Goal: Task Accomplishment & Management: Manage account settings

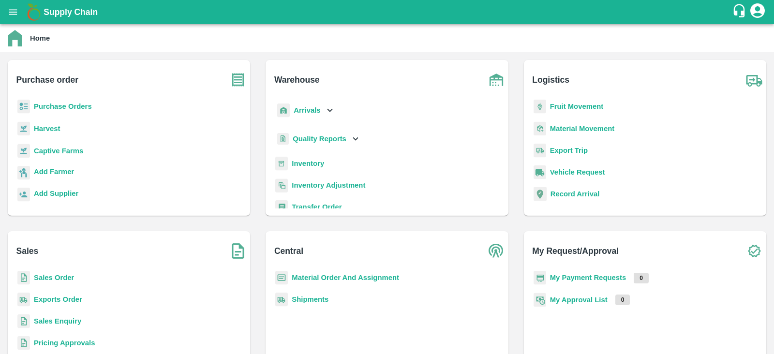
click at [60, 149] on b "Captive Farms" at bounding box center [58, 151] width 49 height 8
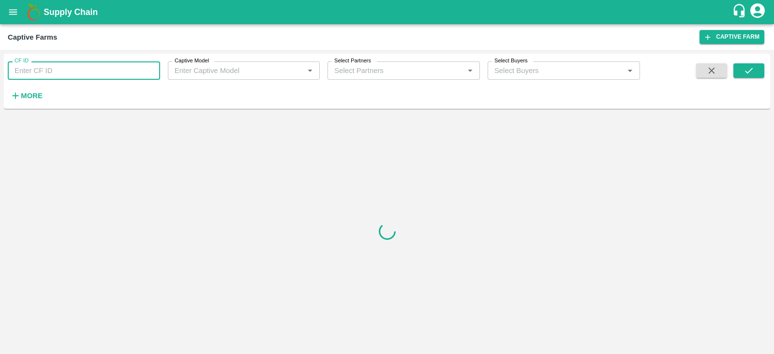
click at [95, 68] on input "CF ID" at bounding box center [84, 70] width 152 height 18
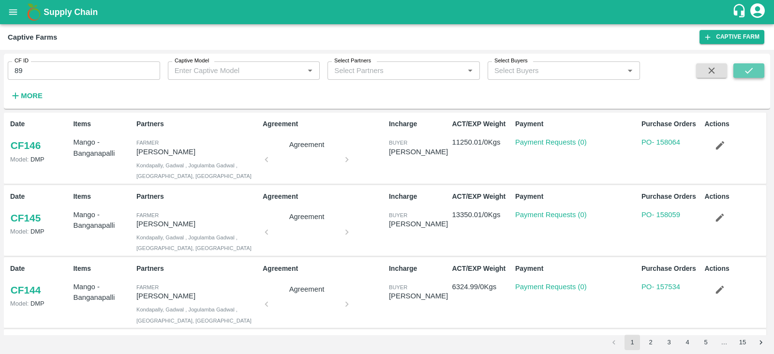
click at [744, 66] on icon "submit" at bounding box center [749, 70] width 11 height 11
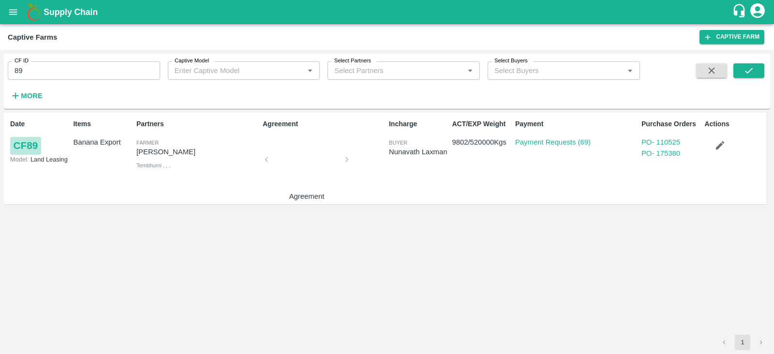
click at [26, 144] on link "CF 89" at bounding box center [25, 145] width 31 height 17
click at [28, 143] on link "CF 89" at bounding box center [25, 145] width 31 height 17
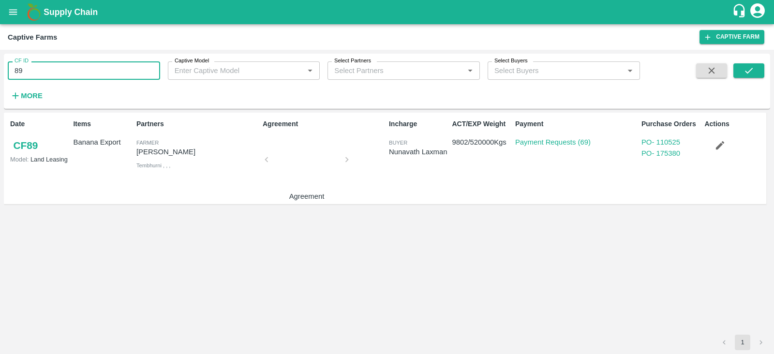
click at [32, 66] on input "89" at bounding box center [84, 70] width 152 height 18
type input "8"
type input "48"
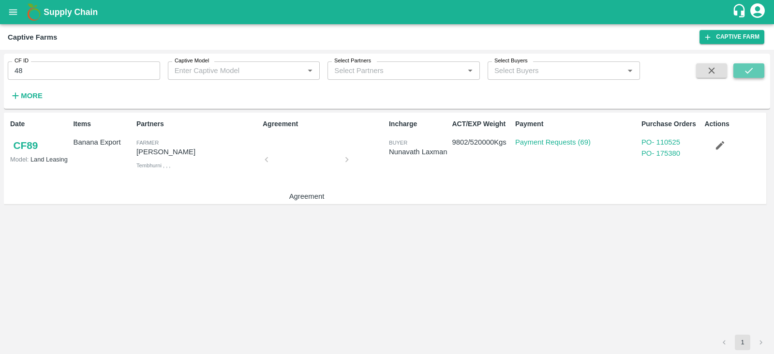
click at [750, 75] on icon "submit" at bounding box center [749, 70] width 11 height 11
click at [459, 255] on div "Date CF 48 Model: Land Leasing Items Banana Export Partners Farmer Nikhil Bhagv…" at bounding box center [387, 224] width 767 height 222
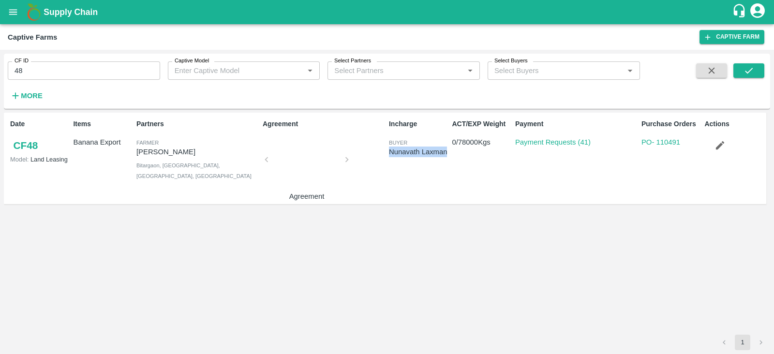
drag, startPoint x: 448, startPoint y: 150, endPoint x: 390, endPoint y: 154, distance: 58.2
click at [390, 154] on div "Nunavath Laxman" at bounding box center [418, 152] width 59 height 11
click at [15, 8] on icon "open drawer" at bounding box center [13, 12] width 11 height 11
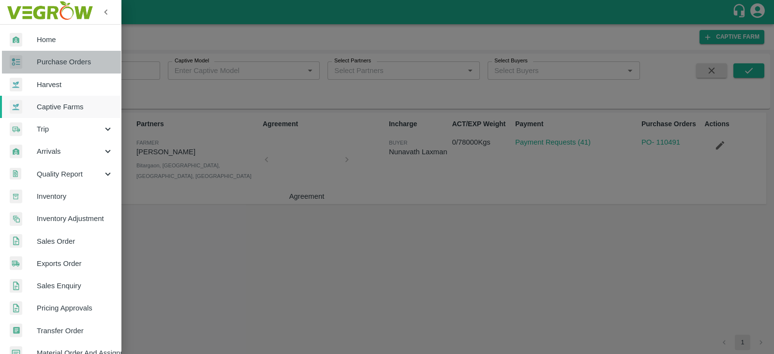
click at [65, 68] on link "Purchase Orders" at bounding box center [60, 62] width 121 height 22
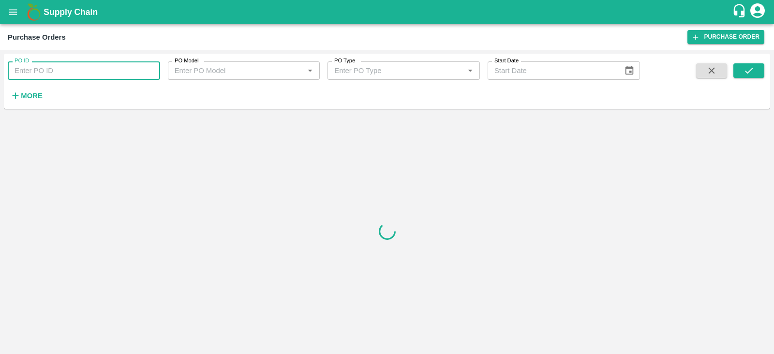
click at [94, 73] on input "PO ID" at bounding box center [84, 70] width 152 height 18
paste input "164567"
type input "164567"
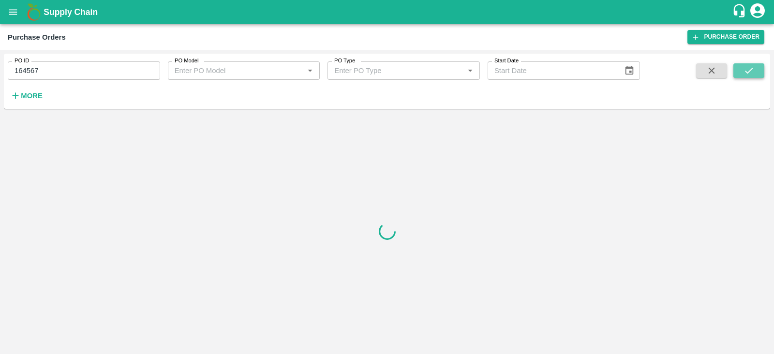
click at [756, 74] on button "submit" at bounding box center [749, 70] width 31 height 15
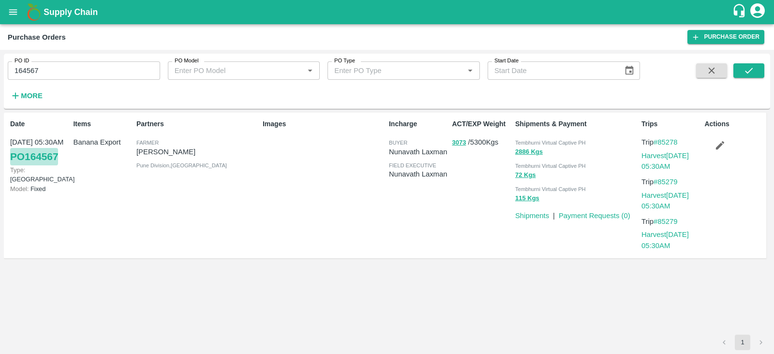
click at [56, 158] on link "PO 164567" at bounding box center [34, 156] width 48 height 17
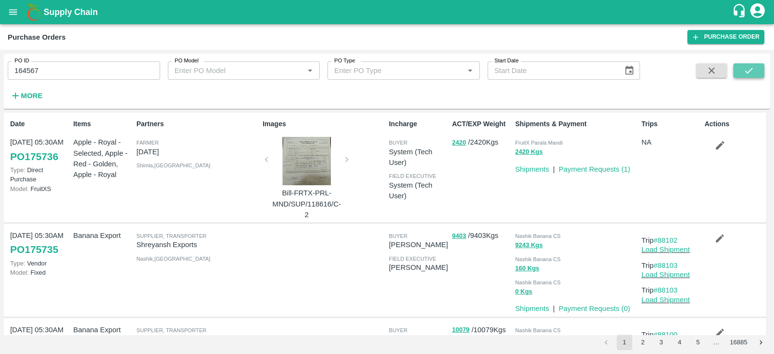
click at [761, 70] on button "submit" at bounding box center [749, 70] width 31 height 15
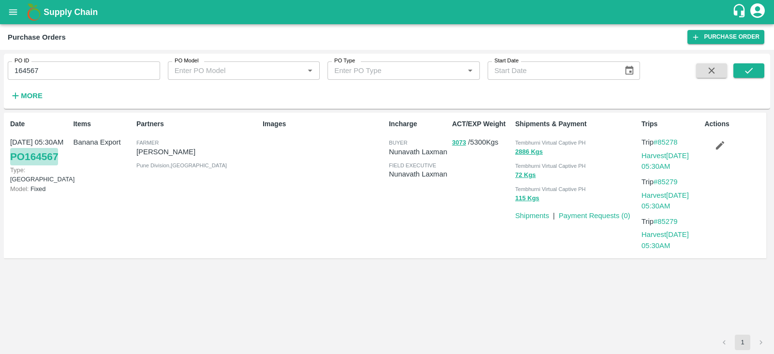
click at [35, 156] on link "PO 164567" at bounding box center [34, 156] width 48 height 17
click at [459, 143] on button "3073" at bounding box center [459, 142] width 14 height 11
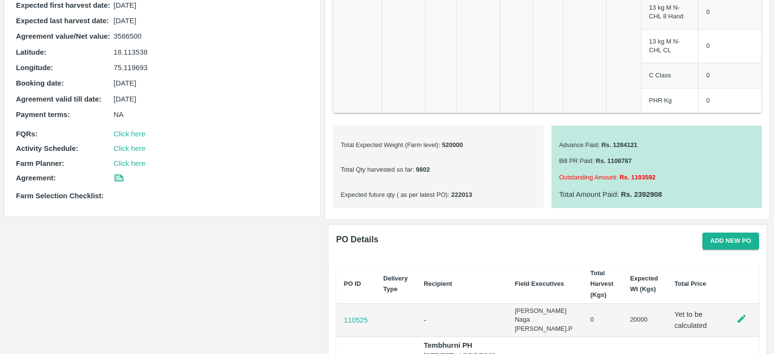
scroll to position [345, 0]
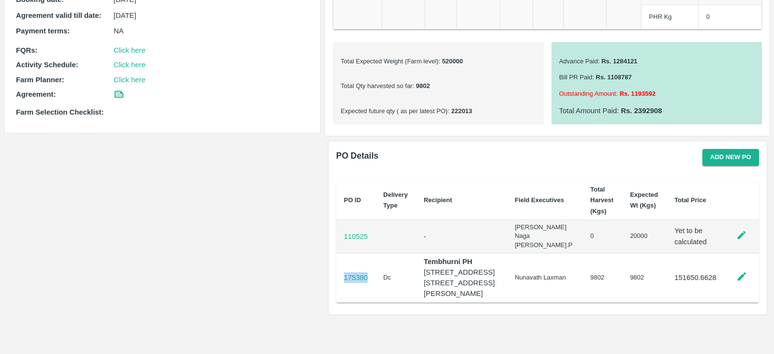
drag, startPoint x: 368, startPoint y: 290, endPoint x: 342, endPoint y: 293, distance: 26.3
click at [342, 293] on td "175380" at bounding box center [356, 277] width 40 height 49
copy p "175380"
click at [274, 263] on div "Captive farm Details Captive Model : Land Leasing Product Category : Banana Exp…" at bounding box center [162, 36] width 317 height 648
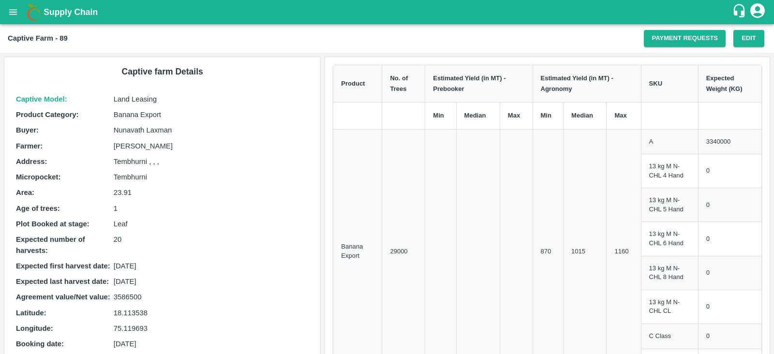
click at [6, 13] on button "open drawer" at bounding box center [13, 12] width 22 height 22
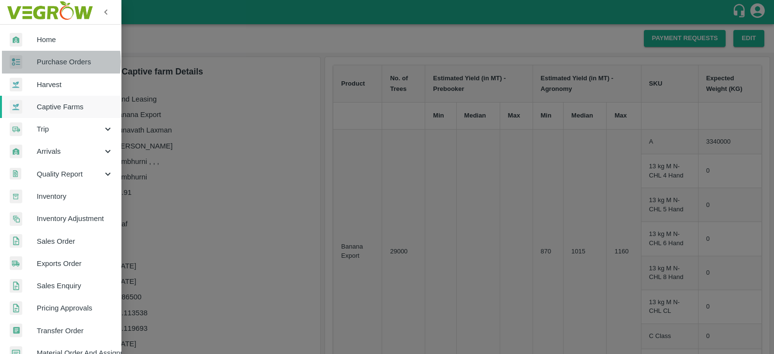
click at [35, 61] on div at bounding box center [23, 62] width 27 height 14
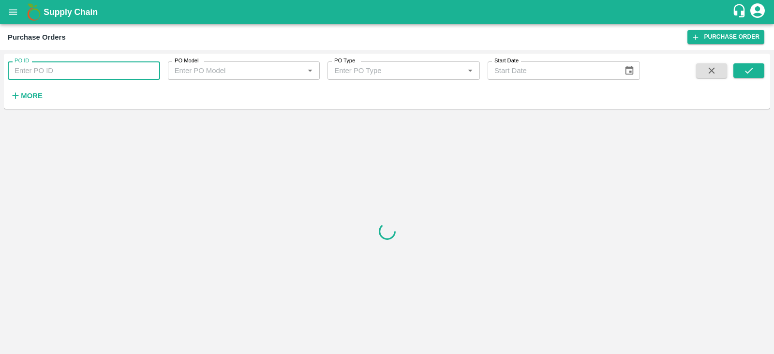
click at [72, 66] on input "PO ID" at bounding box center [84, 70] width 152 height 18
paste input "175380"
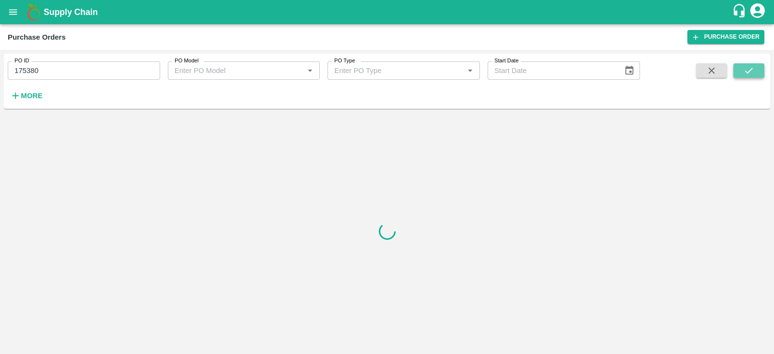
click at [746, 69] on icon "submit" at bounding box center [749, 70] width 11 height 11
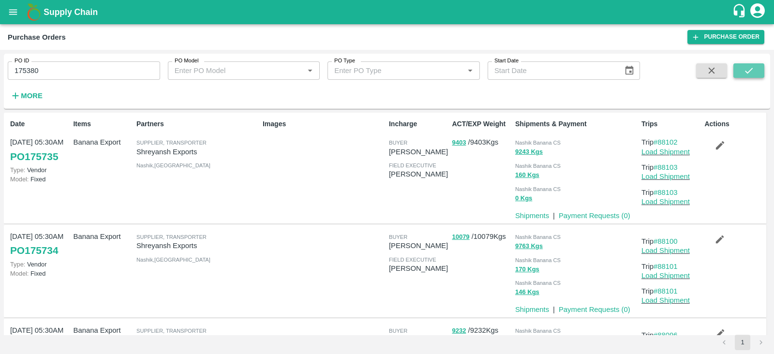
click at [754, 75] on icon "submit" at bounding box center [749, 70] width 11 height 11
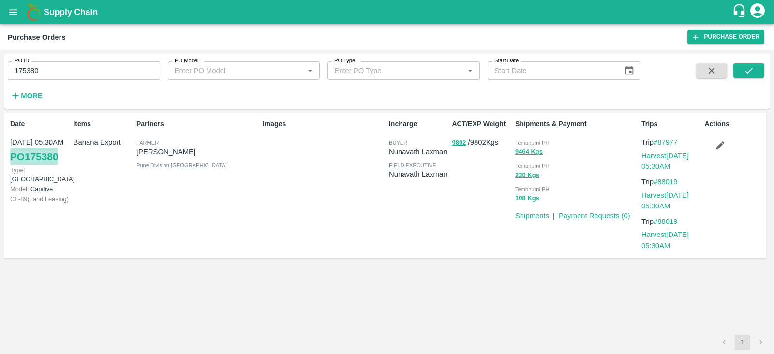
click at [45, 158] on link "PO 175380" at bounding box center [34, 156] width 48 height 17
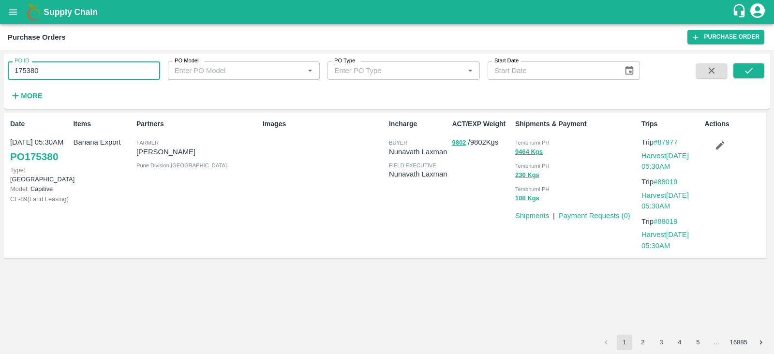
drag, startPoint x: 46, startPoint y: 71, endPoint x: 0, endPoint y: 73, distance: 46.0
click at [0, 73] on div "PO ID 175380 PO ID PO Model PO Model   * PO Type PO Type   * Start Date Start D…" at bounding box center [387, 202] width 774 height 304
paste input "text"
type input "175731"
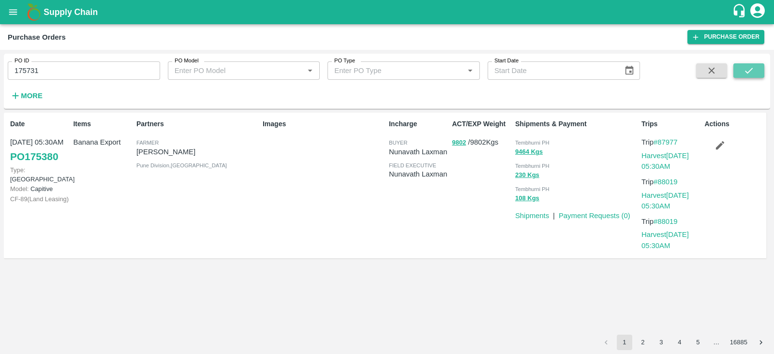
click at [746, 72] on icon "submit" at bounding box center [749, 71] width 8 height 6
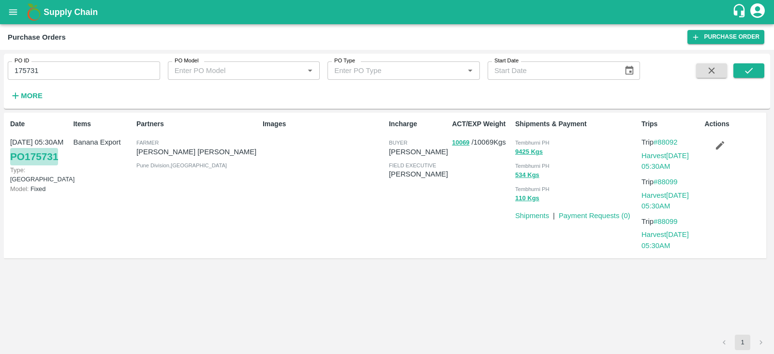
click at [49, 156] on link "PO 175731" at bounding box center [34, 156] width 48 height 17
click at [16, 15] on icon "open drawer" at bounding box center [13, 11] width 8 height 5
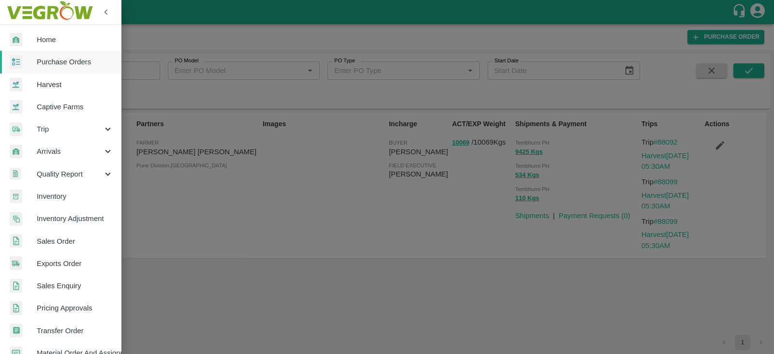
scroll to position [37, 0]
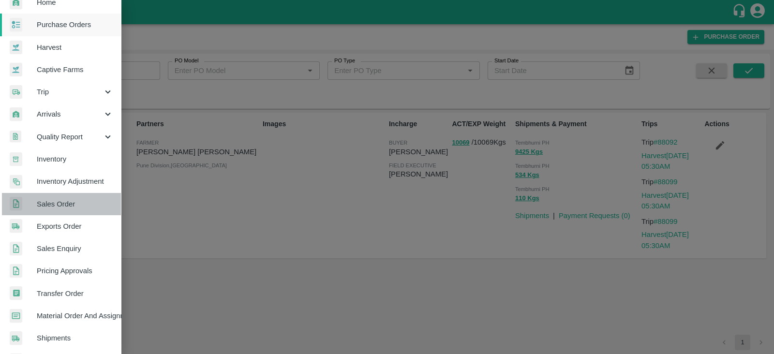
click at [69, 204] on span "Sales Order" at bounding box center [75, 204] width 76 height 11
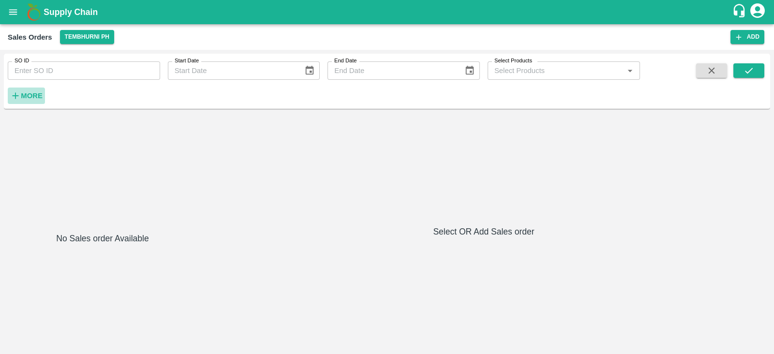
click at [23, 99] on strong "More" at bounding box center [32, 96] width 22 height 8
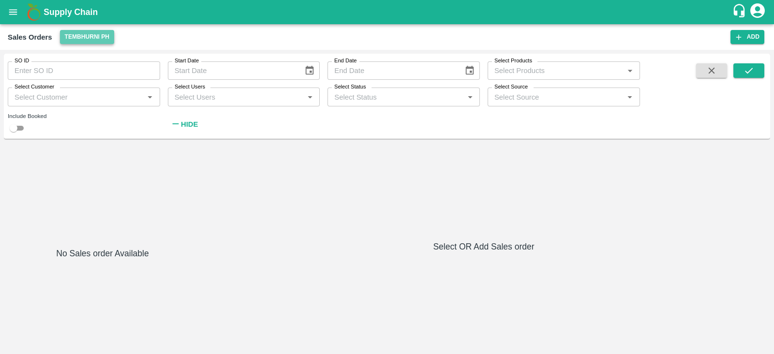
click at [90, 37] on button "Tembhurni PH" at bounding box center [87, 37] width 54 height 14
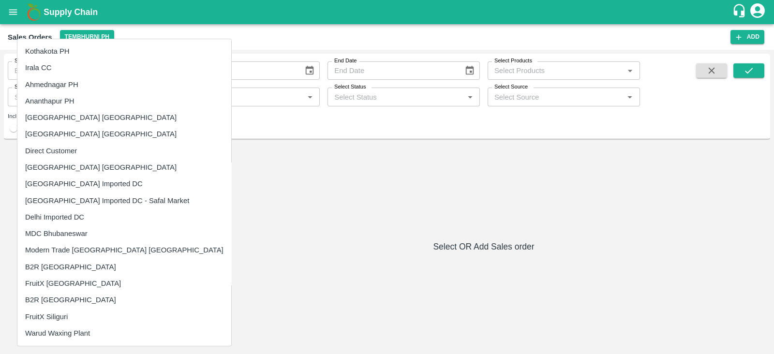
click at [62, 151] on li "Direct Customer" at bounding box center [124, 151] width 214 height 16
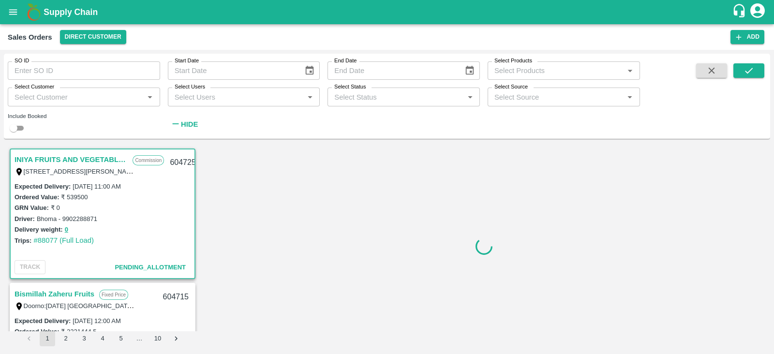
click at [507, 72] on input "Select Products" at bounding box center [556, 70] width 131 height 13
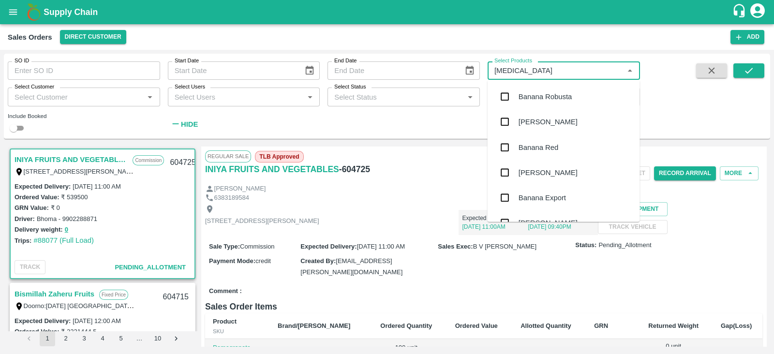
type input "banana"
click at [524, 196] on div "Banana Export" at bounding box center [542, 198] width 47 height 11
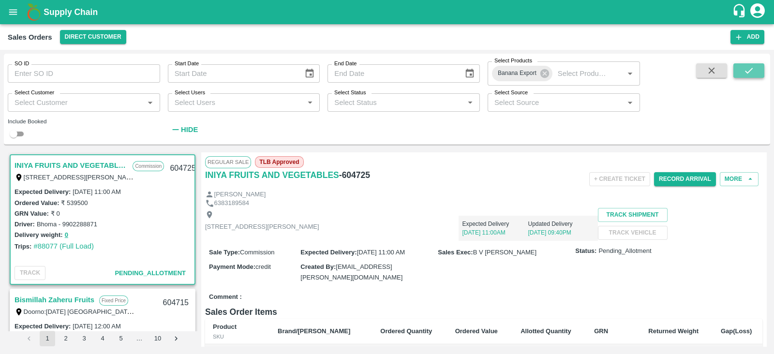
click at [752, 67] on icon "submit" at bounding box center [749, 70] width 11 height 11
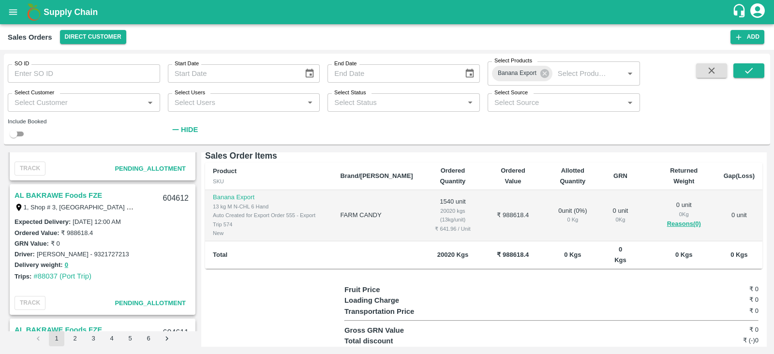
scroll to position [2267, 0]
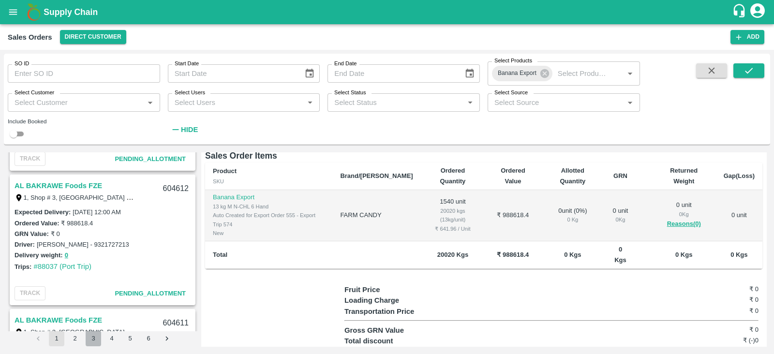
click at [92, 337] on button "3" at bounding box center [93, 338] width 15 height 15
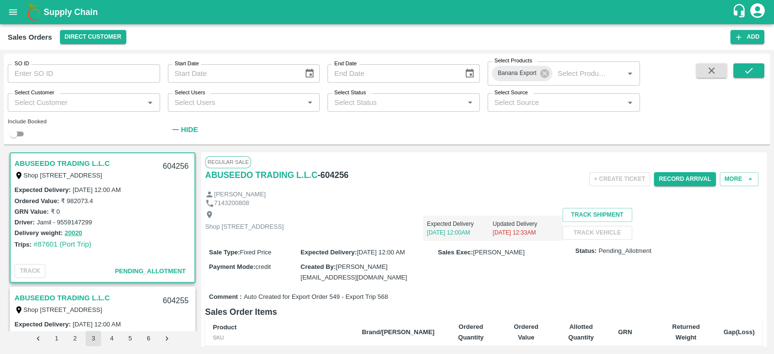
scroll to position [53, 0]
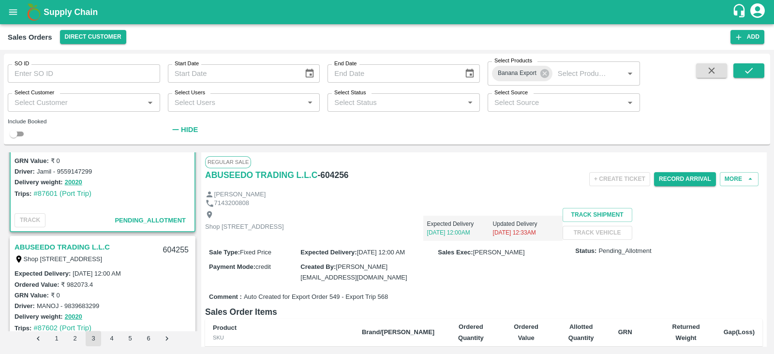
click at [14, 136] on input "checkbox" at bounding box center [13, 134] width 35 height 12
checkbox input "true"
click at [750, 72] on icon "submit" at bounding box center [749, 70] width 11 height 11
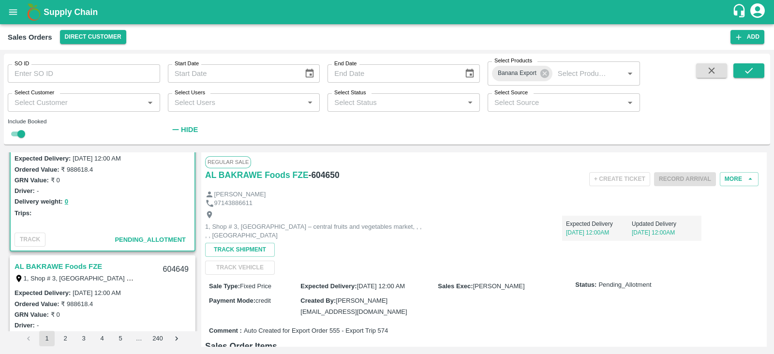
scroll to position [2, 0]
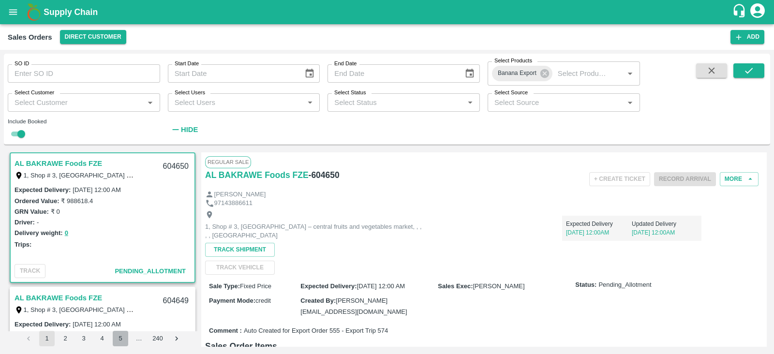
click at [119, 341] on button "5" at bounding box center [120, 338] width 15 height 15
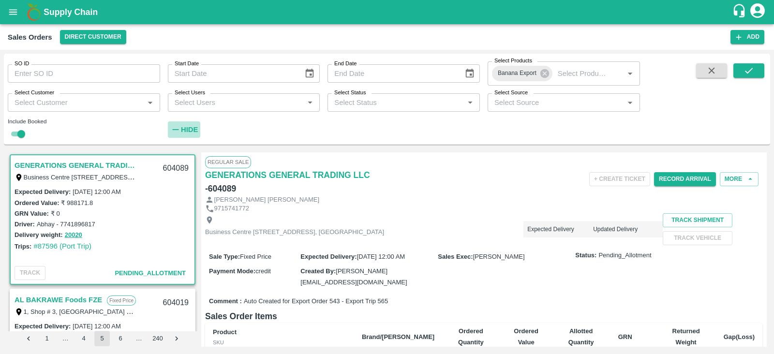
click at [187, 134] on h6 "Hide" at bounding box center [189, 129] width 17 height 13
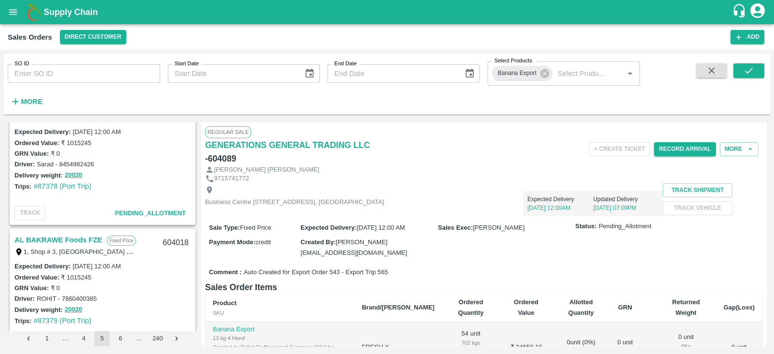
scroll to position [166, 0]
click at [119, 338] on button "6" at bounding box center [120, 338] width 15 height 15
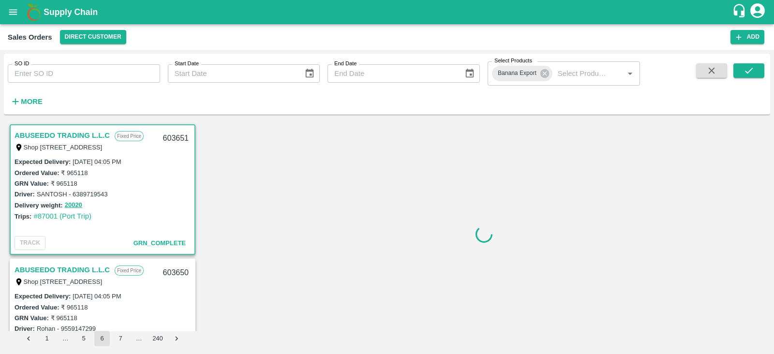
click at [142, 341] on div "…" at bounding box center [138, 338] width 15 height 9
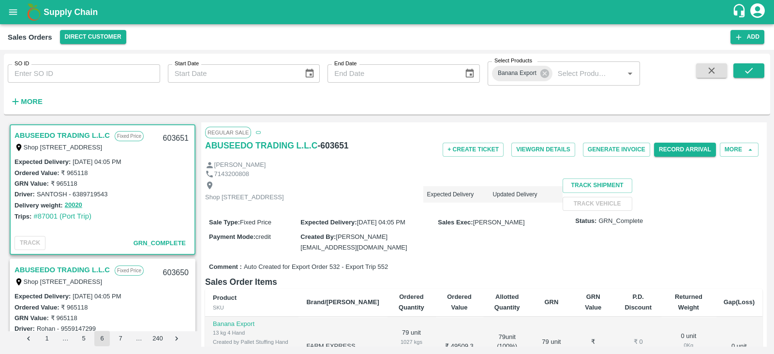
scroll to position [2, 0]
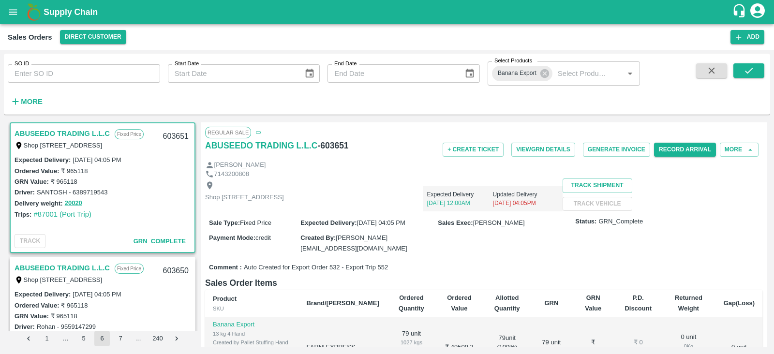
click at [50, 131] on link "ABUSEEDO TRADING L.L.C" at bounding box center [62, 133] width 95 height 13
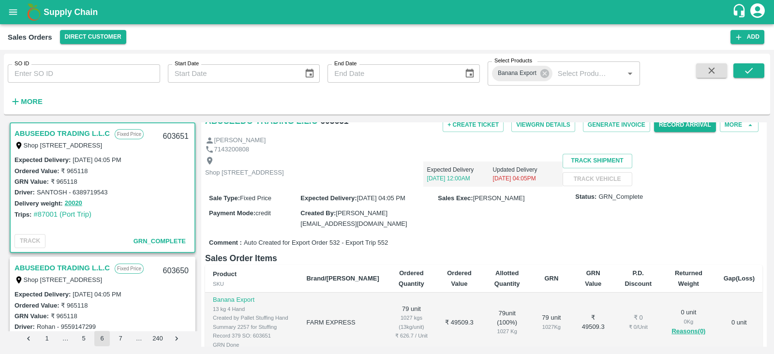
scroll to position [0, 0]
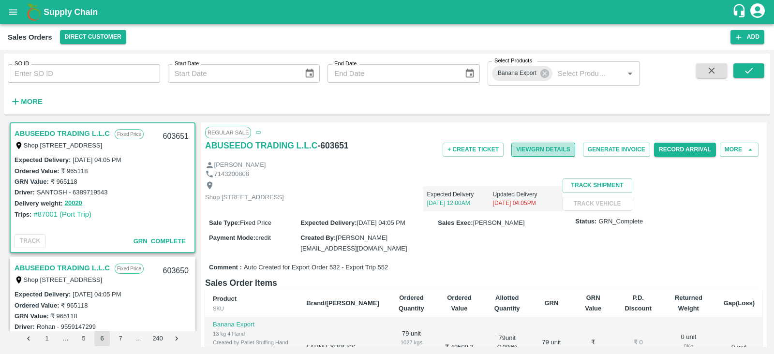
click at [547, 148] on button "View GRN Details" at bounding box center [544, 150] width 64 height 14
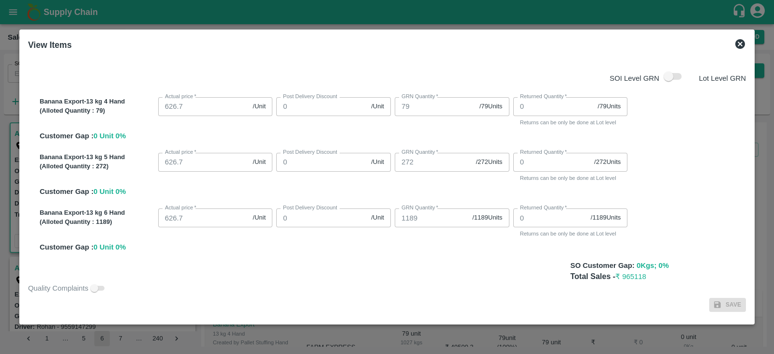
click at [741, 40] on icon at bounding box center [741, 44] width 10 height 10
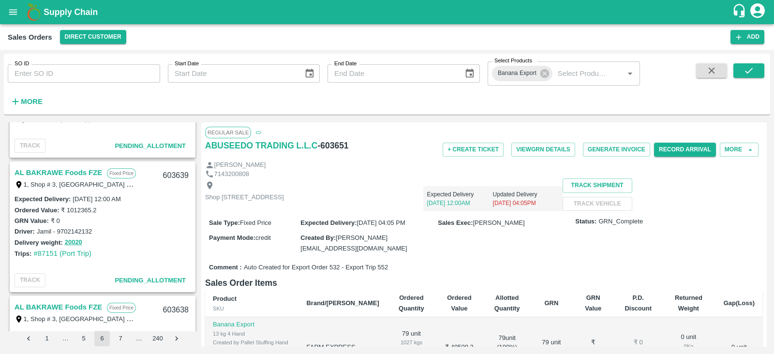
scroll to position [1578, 0]
click at [60, 167] on link "AL BAKRAWE Foods FZE" at bounding box center [59, 172] width 88 height 13
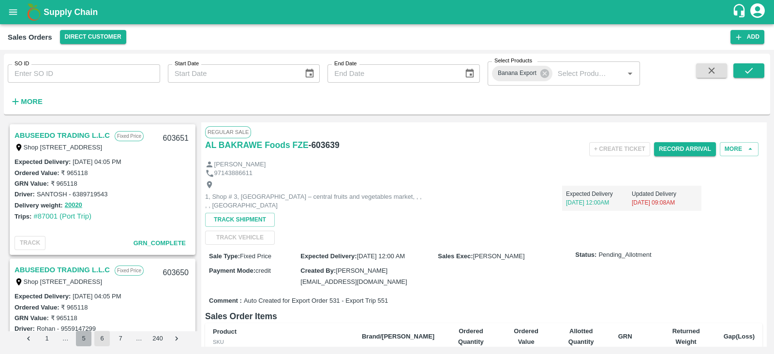
click at [82, 338] on button "5" at bounding box center [83, 338] width 15 height 15
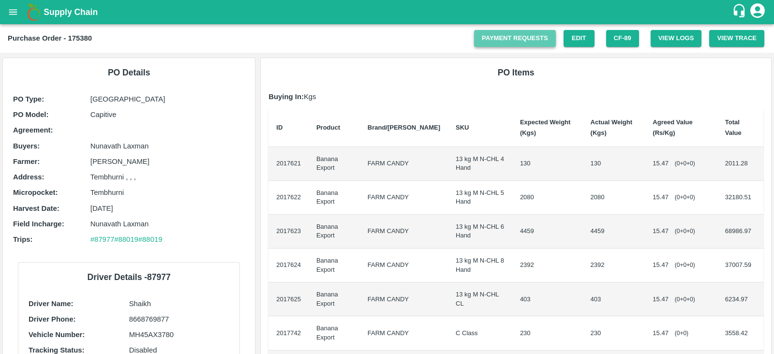
click at [524, 43] on link "Payment Requests" at bounding box center [515, 38] width 82 height 17
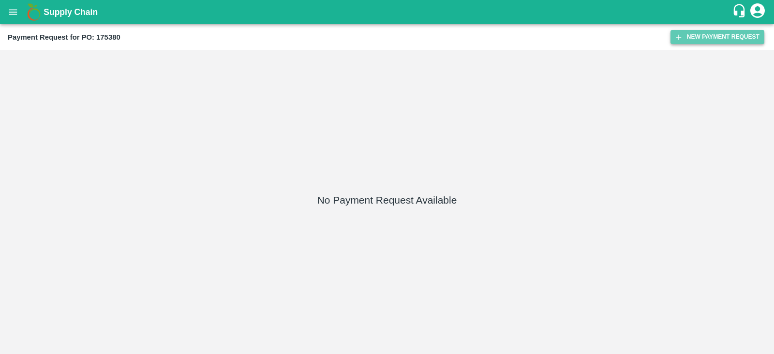
click at [719, 39] on button "New Payment Request" at bounding box center [718, 37] width 94 height 14
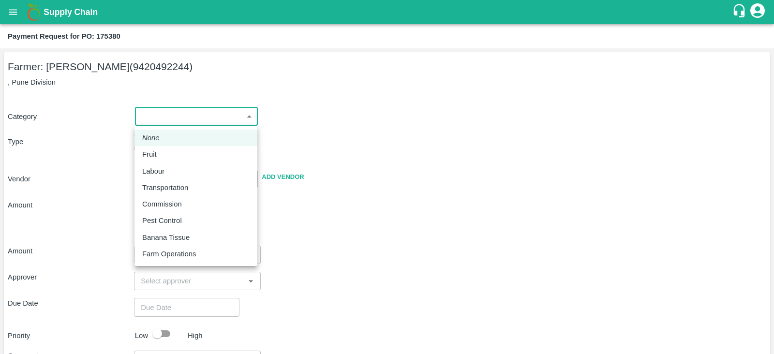
click at [201, 115] on body "Supply Chain Payment Request for PO: 175380 Farmer: [PERSON_NAME] (9420492244) …" at bounding box center [387, 177] width 774 height 354
click at [163, 147] on li "Fruit" at bounding box center [196, 154] width 123 height 16
type input "1"
radio input "true"
type input "Sharada Ramesh Shinde - 9420492244(Farmer)"
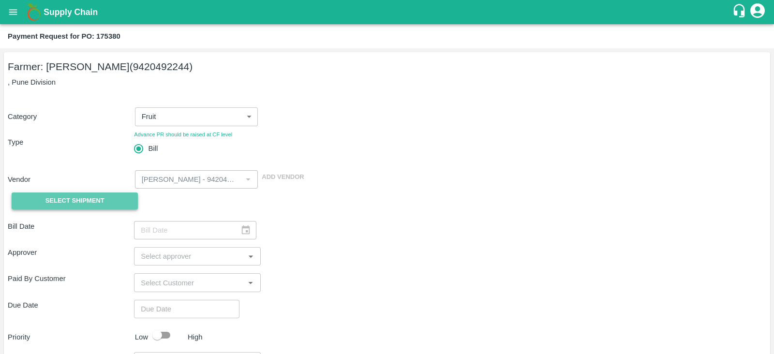
click at [106, 208] on button "Select Shipment" at bounding box center [75, 201] width 126 height 17
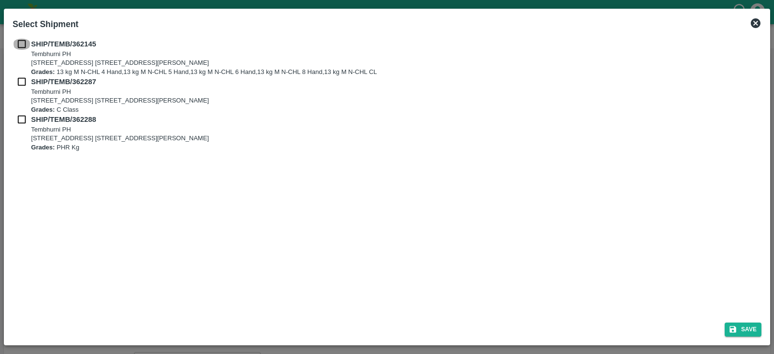
click at [22, 42] on input "checkbox" at bounding box center [22, 44] width 18 height 11
checkbox input "true"
click at [23, 81] on input "checkbox" at bounding box center [22, 81] width 18 height 11
checkbox input "true"
click at [24, 120] on input "checkbox" at bounding box center [22, 119] width 18 height 11
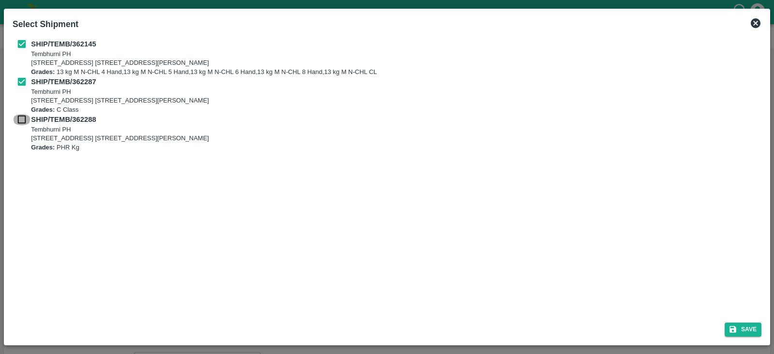
checkbox input "true"
click at [734, 334] on button "Save" at bounding box center [743, 330] width 37 height 14
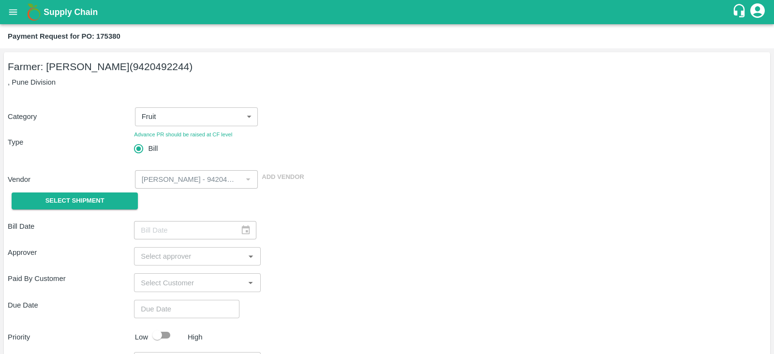
type input "12/09/2025"
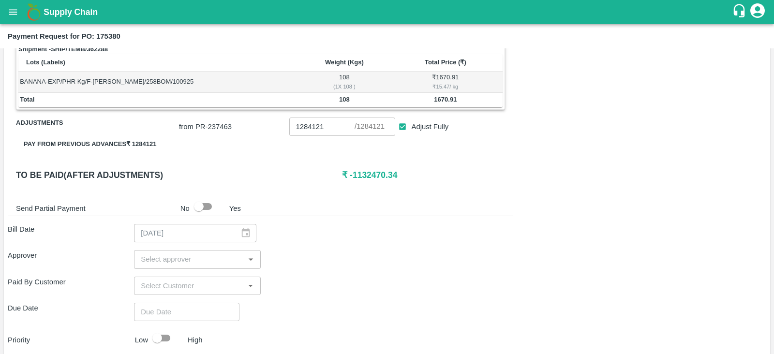
scroll to position [410, 0]
click at [341, 122] on input "1284121" at bounding box center [321, 125] width 65 height 18
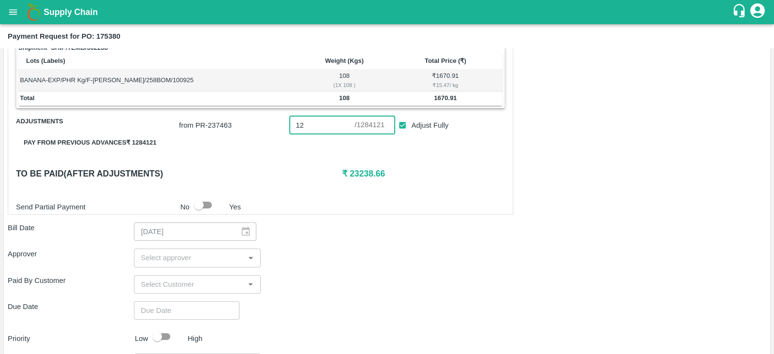
type input "1"
drag, startPoint x: 393, startPoint y: 173, endPoint x: 347, endPoint y: 177, distance: 46.7
click at [347, 177] on h6 "₹ 151650.66" at bounding box center [423, 174] width 163 height 14
copy h6 "151650.66"
click at [320, 120] on input "number" at bounding box center [321, 125] width 65 height 18
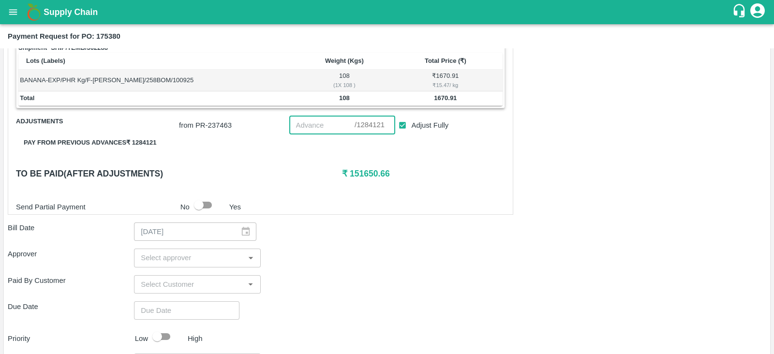
paste input "151650.66"
type input "151650.66"
click at [374, 158] on div "Shipment - SHIP/TEMB/362145 Lots (Labels) Weight (Kgs) Total Price (₹) BANANA-E…" at bounding box center [261, 9] width 506 height 411
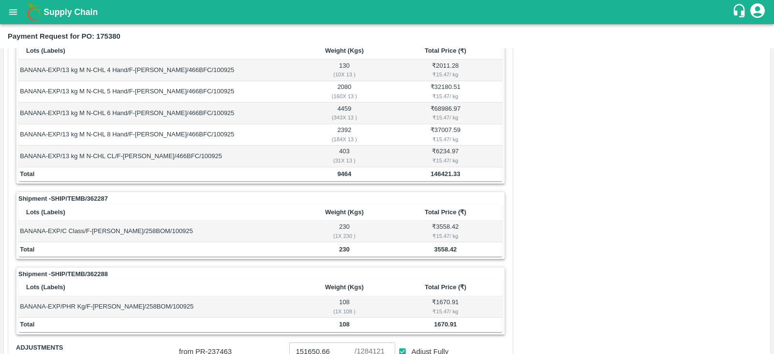
scroll to position [0, 0]
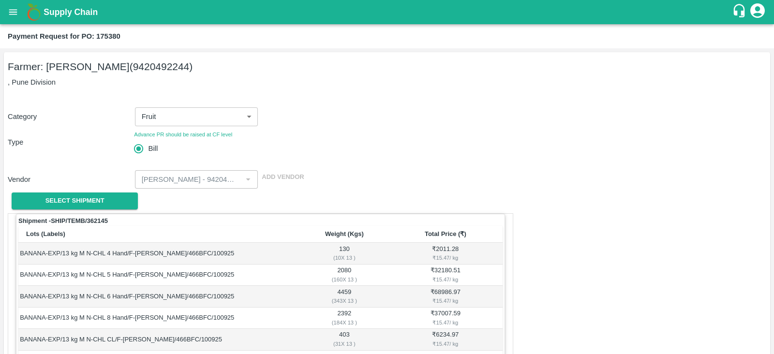
click at [535, 164] on div "Category Fruit 1 ​ Type Advance PR should be raised at CF level Bill Vendor ​ A…" at bounding box center [387, 155] width 759 height 118
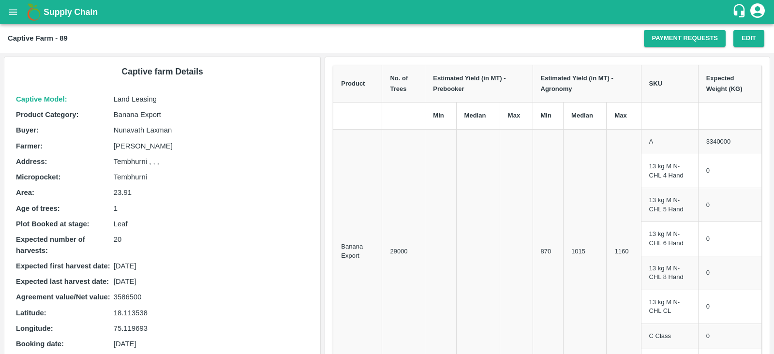
click at [522, 241] on td at bounding box center [516, 251] width 33 height 245
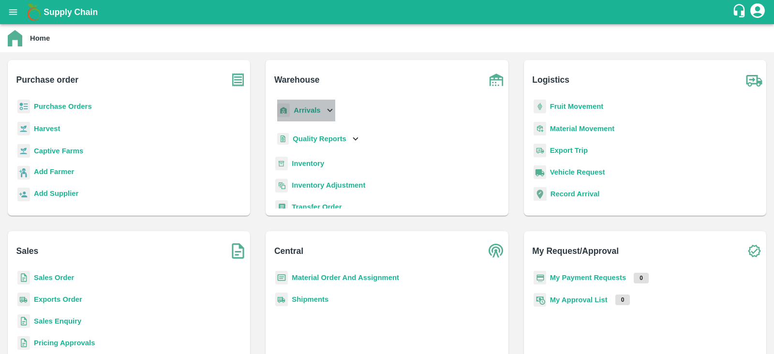
click at [330, 110] on icon at bounding box center [329, 110] width 5 height 3
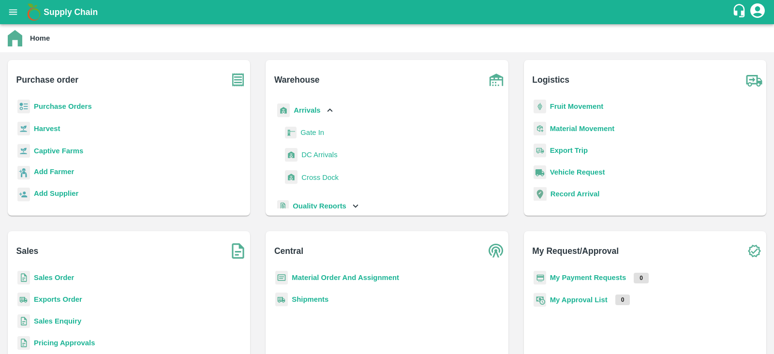
click at [322, 155] on span "DC Arrivals" at bounding box center [320, 155] width 36 height 11
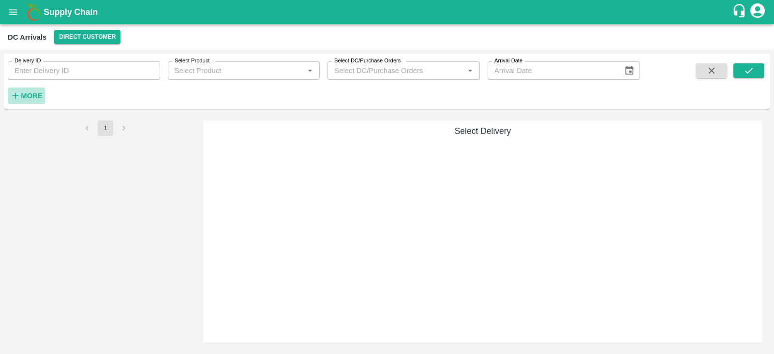
click at [28, 99] on strong "More" at bounding box center [32, 96] width 22 height 8
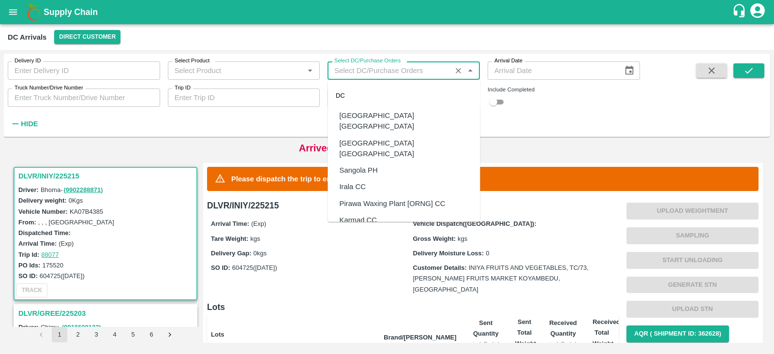
click at [347, 72] on input "Select DC/Purchase Orders" at bounding box center [390, 70] width 118 height 13
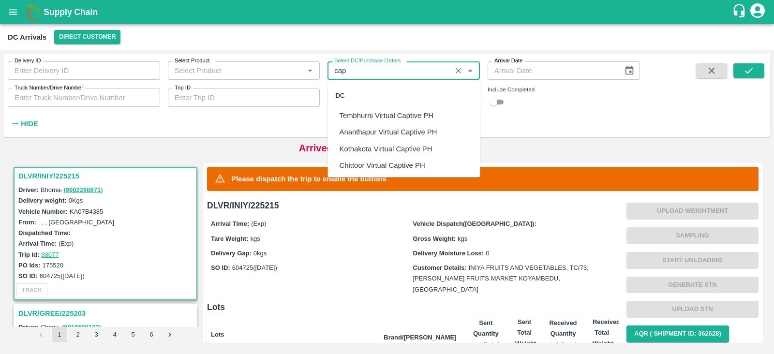
click at [371, 113] on div "Tembhurni Virtual Captive PH" at bounding box center [387, 115] width 94 height 11
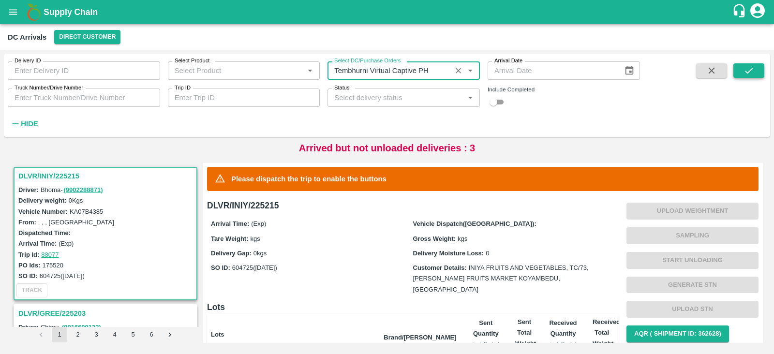
type input "Tembhurni Virtual Captive PH"
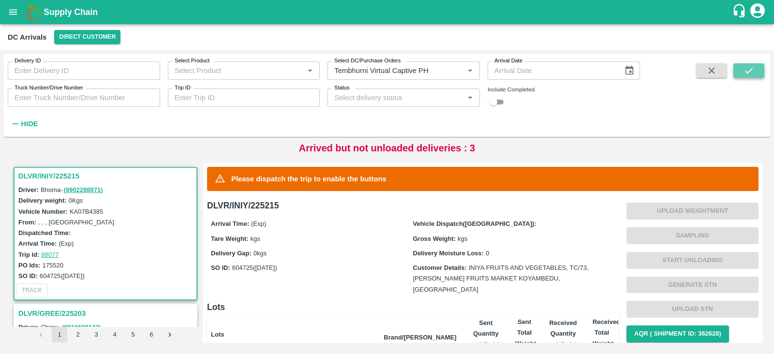
click at [740, 69] on button "submit" at bounding box center [749, 70] width 31 height 15
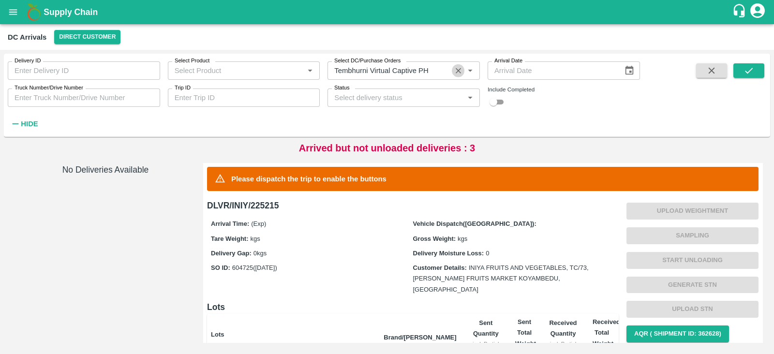
click at [459, 70] on icon "Clear" at bounding box center [458, 70] width 5 height 5
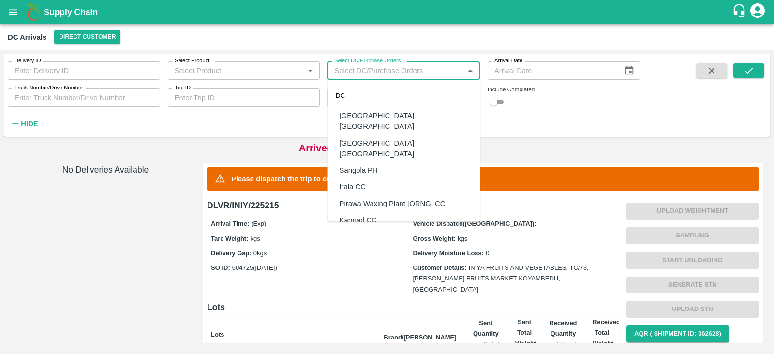
click at [428, 70] on input "Select DC/Purchase Orders" at bounding box center [396, 70] width 131 height 13
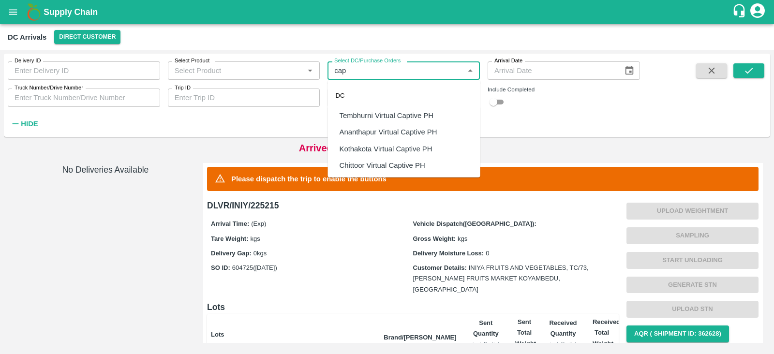
click at [404, 112] on div "Tembhurni Virtual Captive PH" at bounding box center [387, 115] width 94 height 11
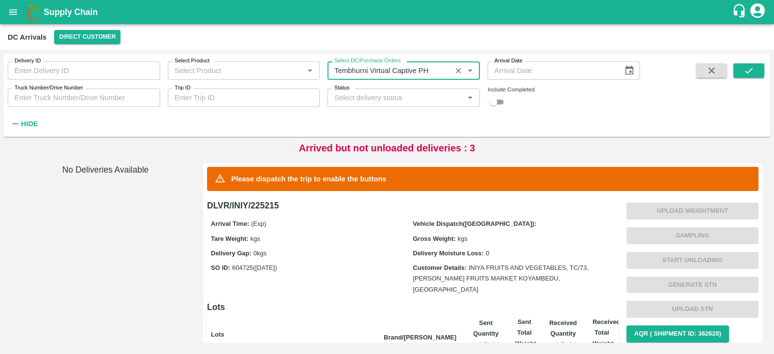
type input "Tembhurni Virtual Captive PH"
click at [495, 103] on input "checkbox" at bounding box center [493, 102] width 35 height 12
checkbox input "true"
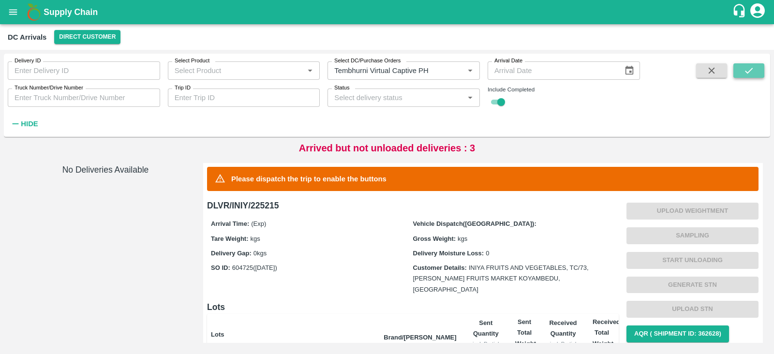
click at [744, 70] on icon "submit" at bounding box center [749, 70] width 11 height 11
click at [748, 71] on icon "submit" at bounding box center [749, 70] width 11 height 11
click at [461, 71] on icon "Clear" at bounding box center [458, 70] width 9 height 9
click at [750, 73] on icon "submit" at bounding box center [749, 70] width 11 height 11
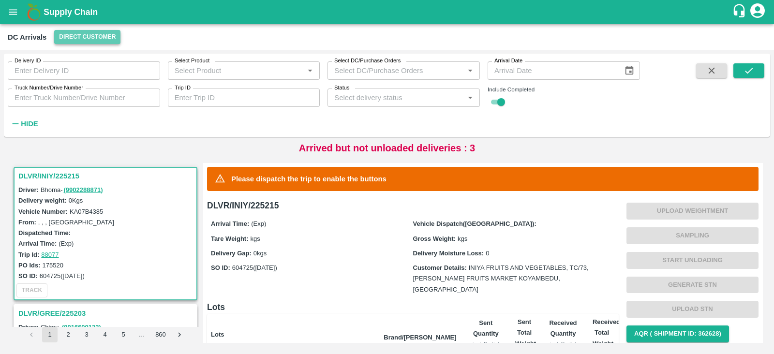
click at [90, 37] on button "Direct Customer" at bounding box center [87, 37] width 66 height 14
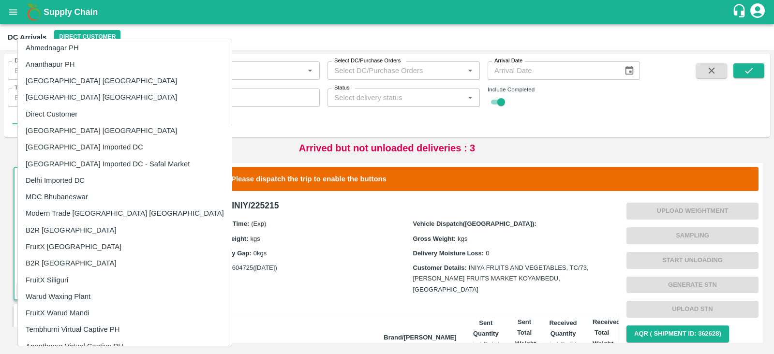
scroll to position [99, 0]
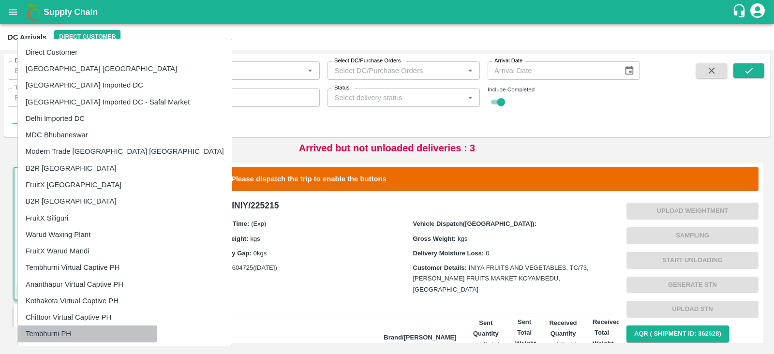
click at [58, 331] on li "Tembhurni PH" at bounding box center [125, 334] width 214 height 16
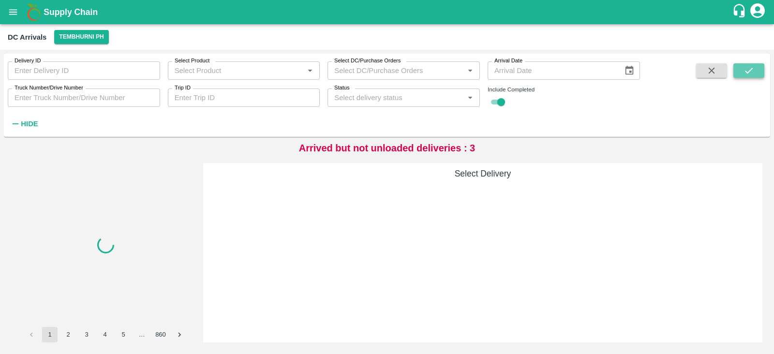
click at [753, 69] on icon "submit" at bounding box center [749, 70] width 11 height 11
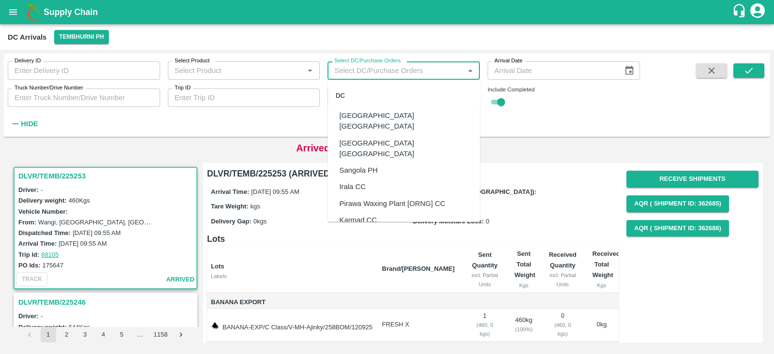
click at [357, 69] on input "Select DC/Purchase Orders" at bounding box center [396, 70] width 131 height 13
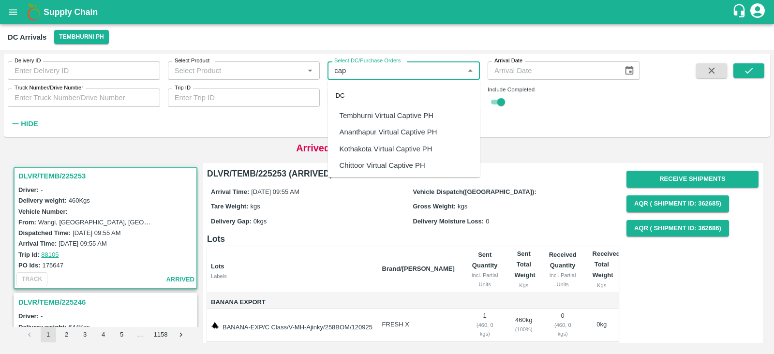
scroll to position [4, 0]
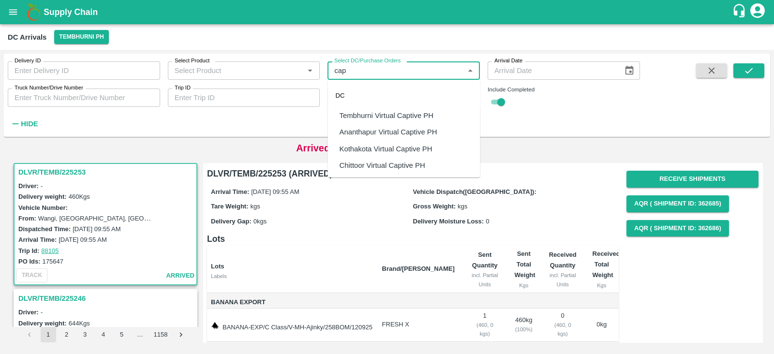
click at [379, 112] on div "Tembhurni Virtual Captive PH" at bounding box center [387, 115] width 94 height 11
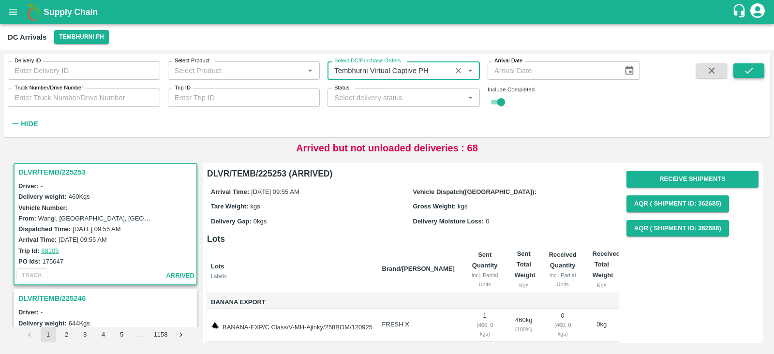
type input "Tembhurni Virtual Captive PH"
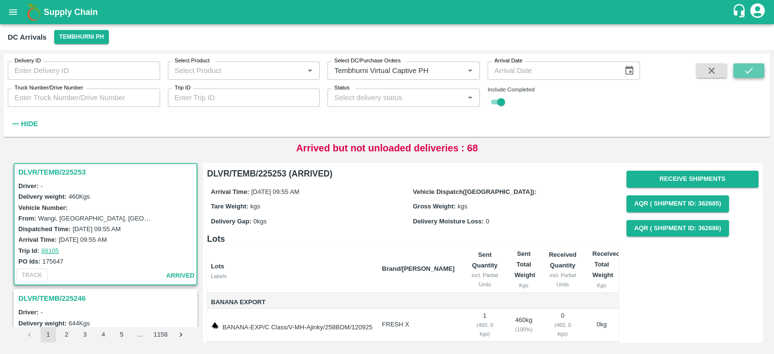
click at [755, 68] on button "submit" at bounding box center [749, 70] width 31 height 15
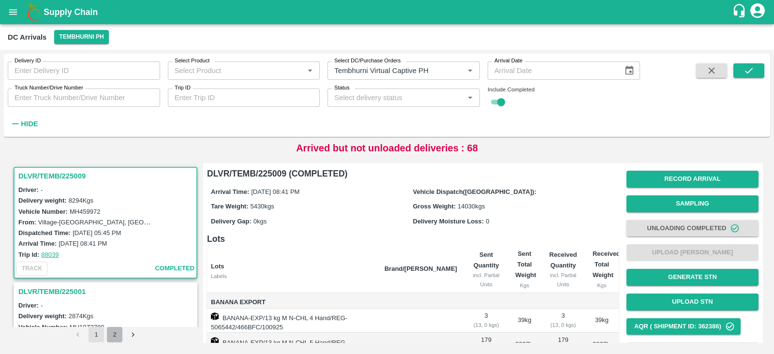
click at [118, 338] on button "2" at bounding box center [114, 334] width 15 height 15
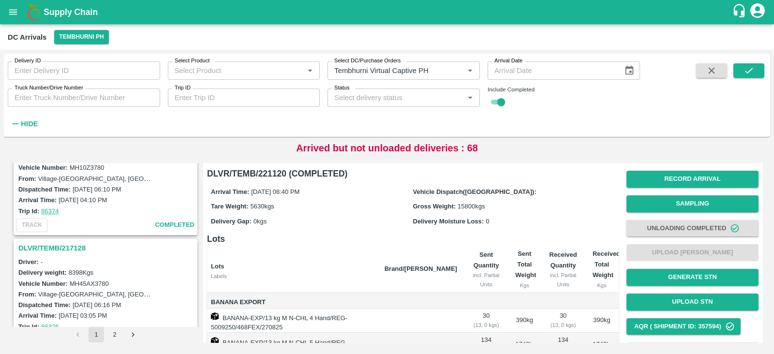
scroll to position [1222, 0]
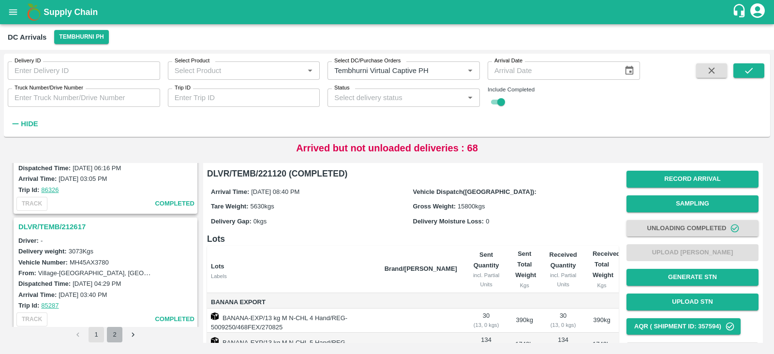
click at [115, 337] on button "2" at bounding box center [114, 334] width 15 height 15
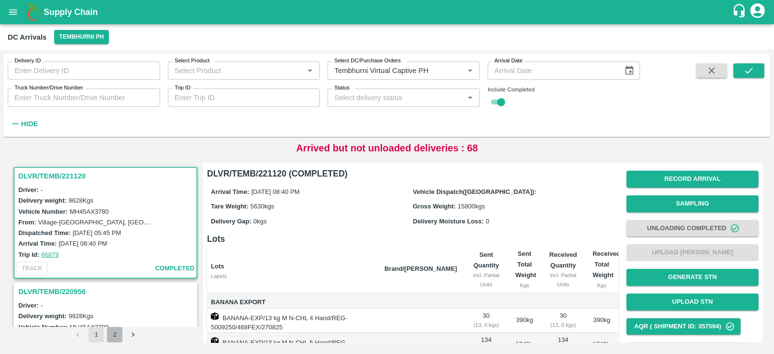
click at [120, 334] on button "2" at bounding box center [114, 334] width 15 height 15
click at [7, 14] on button "open drawer" at bounding box center [13, 12] width 22 height 22
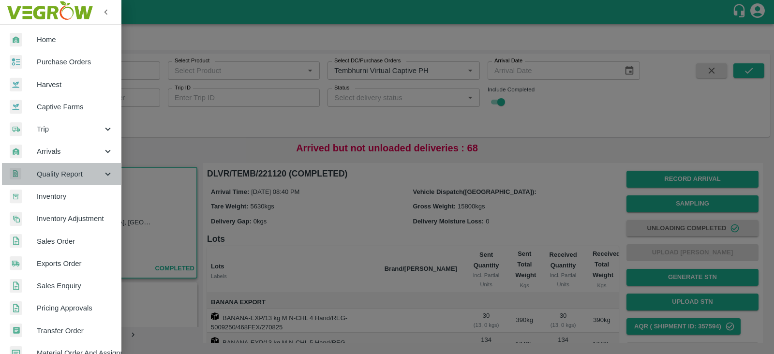
click at [64, 172] on span "Quality Report" at bounding box center [70, 174] width 66 height 11
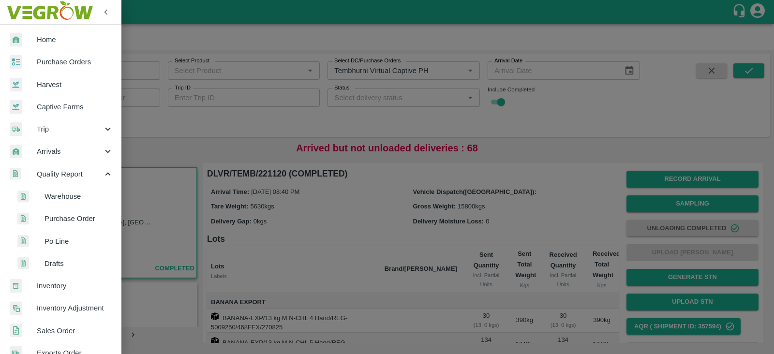
click at [55, 241] on span "Po Line" at bounding box center [79, 241] width 69 height 11
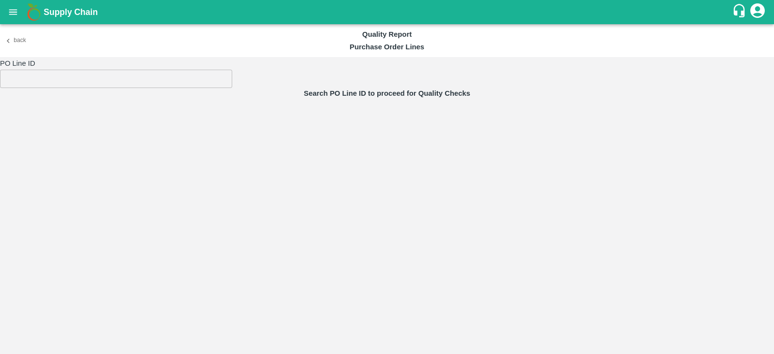
click at [157, 79] on input "number" at bounding box center [116, 79] width 232 height 18
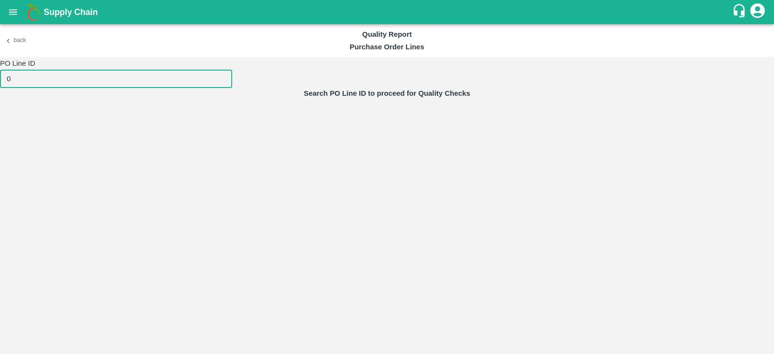
type input "0"
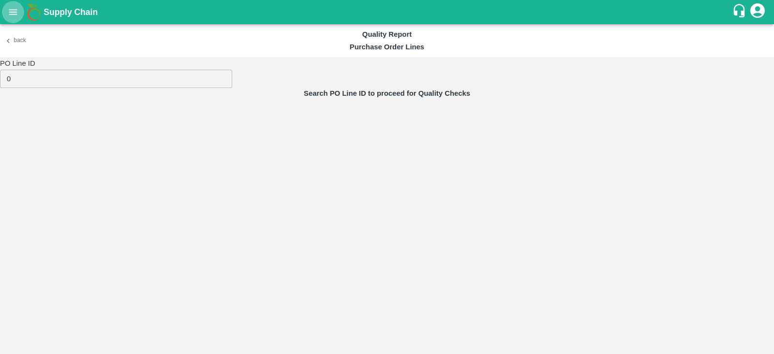
click at [12, 15] on icon "open drawer" at bounding box center [13, 11] width 8 height 5
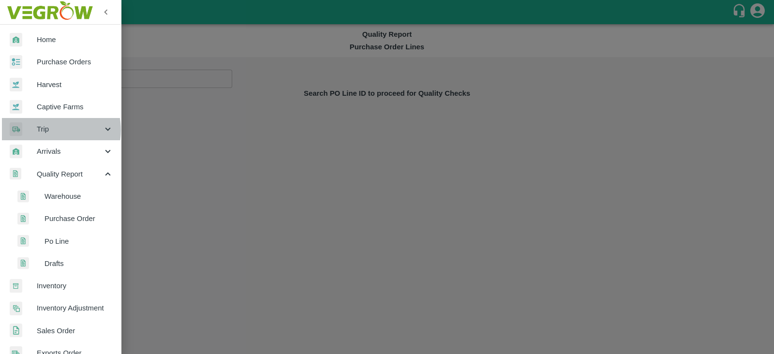
click at [50, 130] on span "Trip" at bounding box center [70, 129] width 66 height 11
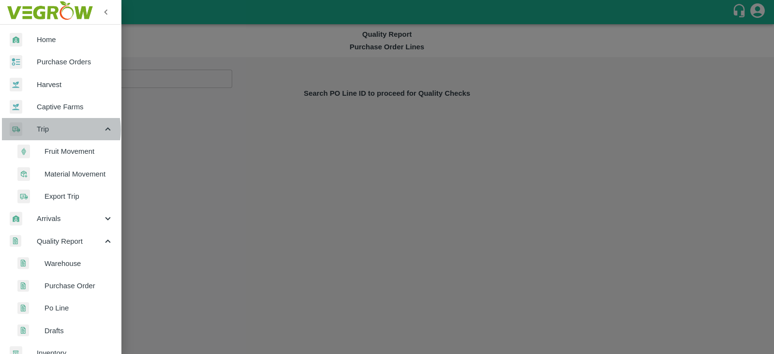
click at [50, 130] on span "Trip" at bounding box center [70, 129] width 66 height 11
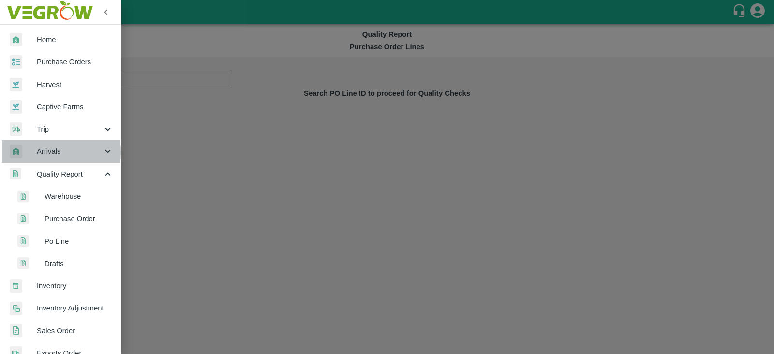
click at [53, 152] on span "Arrivals" at bounding box center [70, 151] width 66 height 11
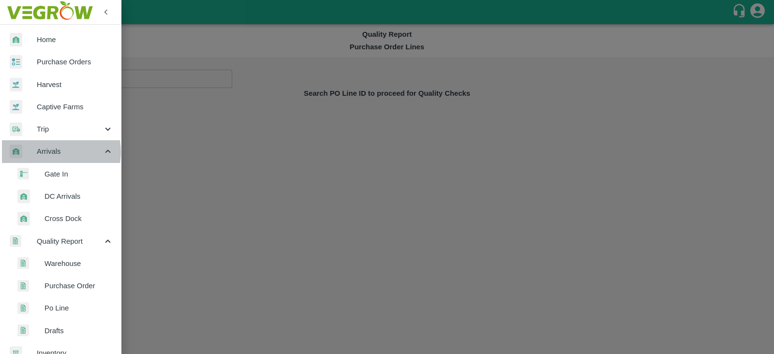
click at [53, 152] on span "Arrivals" at bounding box center [70, 151] width 66 height 11
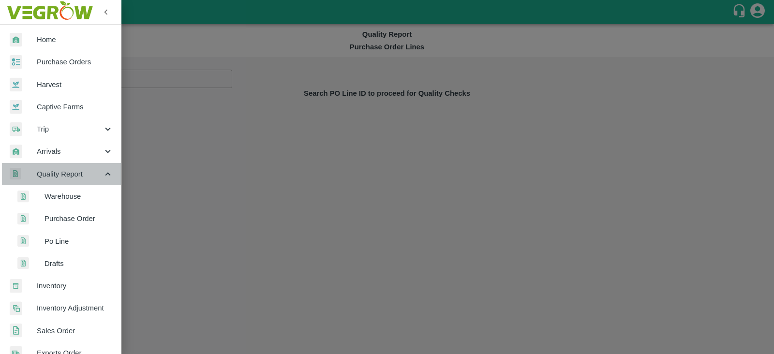
click at [64, 170] on span "Quality Report" at bounding box center [70, 174] width 66 height 11
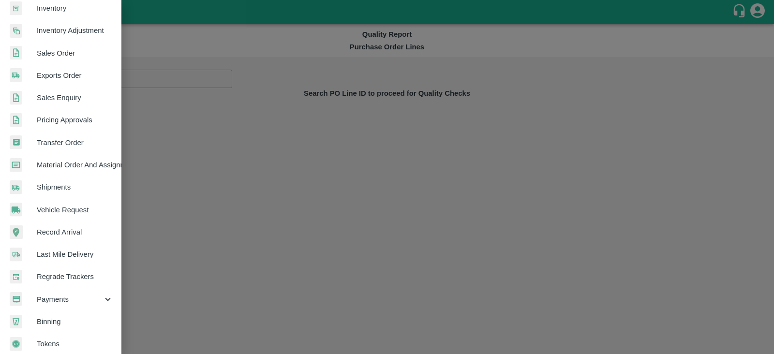
scroll to position [196, 0]
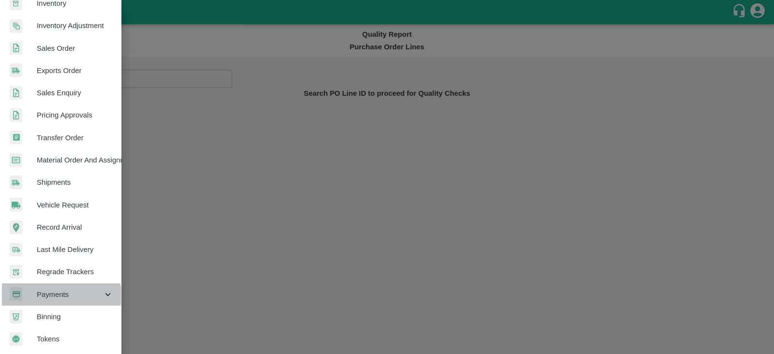
click at [55, 291] on span "Payments" at bounding box center [70, 294] width 66 height 11
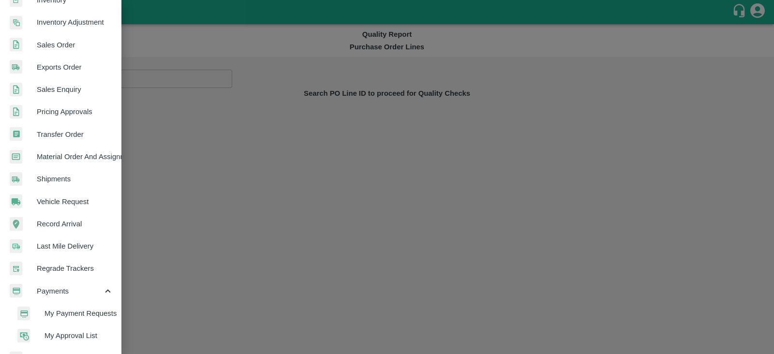
scroll to position [242, 0]
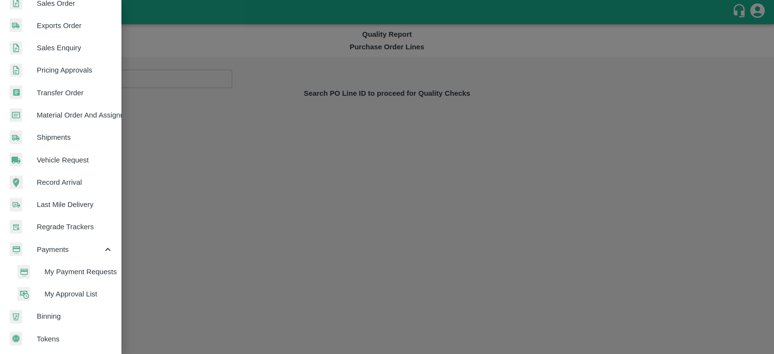
click at [53, 272] on span "My Payment Requests" at bounding box center [79, 272] width 69 height 11
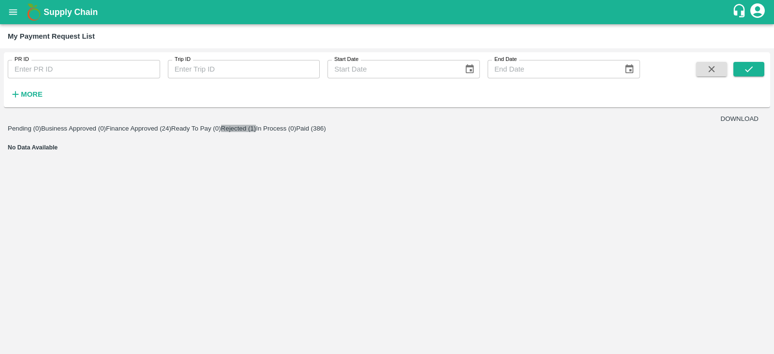
click at [257, 132] on button "Rejected (1)" at bounding box center [238, 128] width 35 height 7
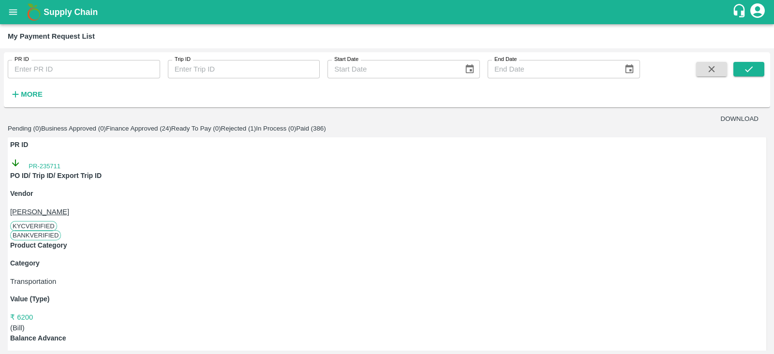
scroll to position [0, 0]
click at [22, 132] on button "Pending (0)" at bounding box center [24, 128] width 33 height 7
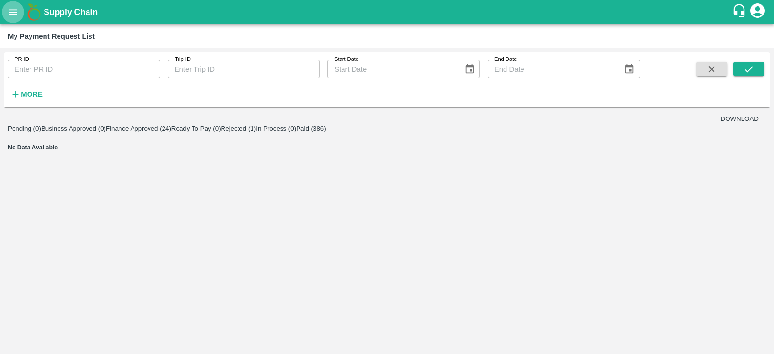
click at [14, 16] on icon "open drawer" at bounding box center [13, 12] width 11 height 11
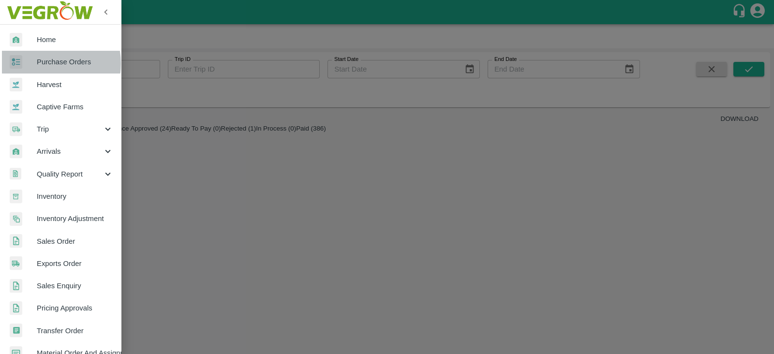
click at [44, 63] on span "Purchase Orders" at bounding box center [75, 62] width 76 height 11
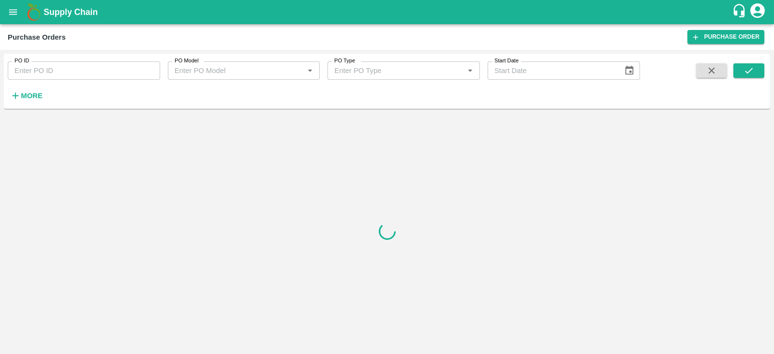
click at [267, 79] on div "PO Model   *" at bounding box center [244, 70] width 152 height 18
click at [385, 91] on div "PO ID PO ID PO Model PO Model   * PO Type PO Type   * Start Date Start Date More" at bounding box center [320, 79] width 640 height 50
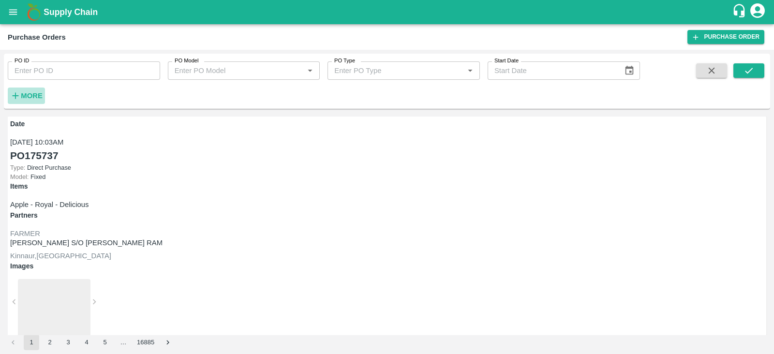
click at [32, 102] on h6 "More" at bounding box center [32, 96] width 22 height 13
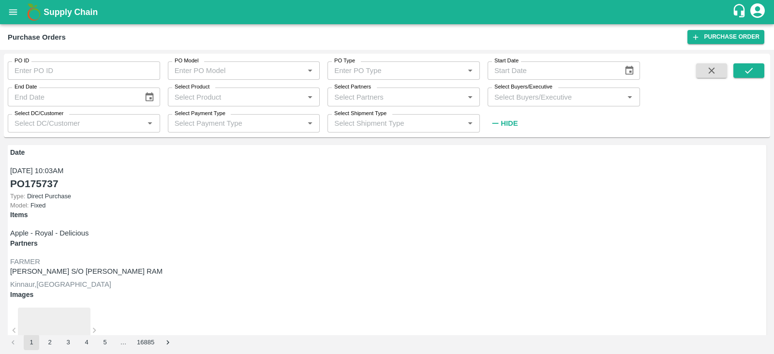
click at [517, 100] on input "Select Buyers/Executive" at bounding box center [556, 97] width 131 height 13
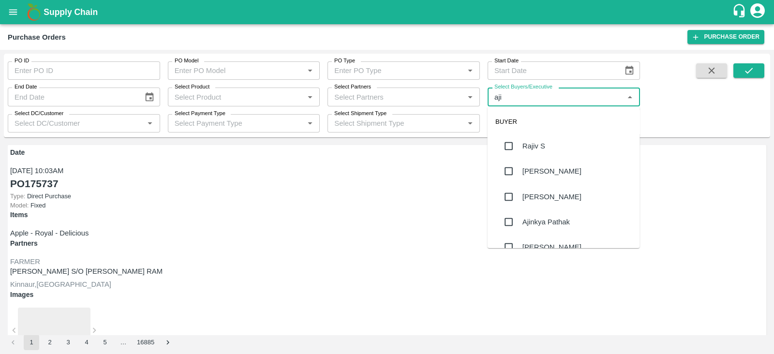
type input "ajit"
click at [510, 141] on input "checkbox" at bounding box center [508, 145] width 19 height 19
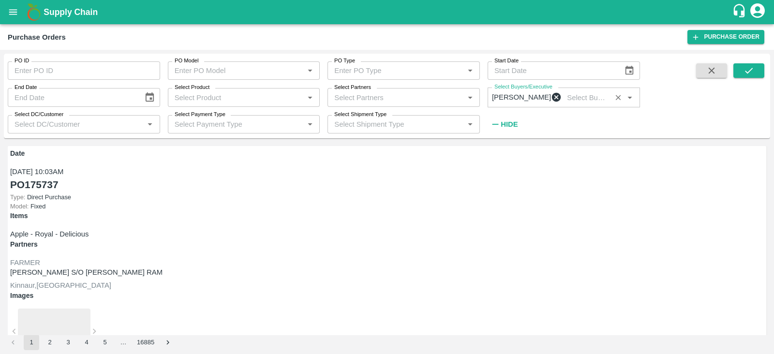
click at [195, 96] on input "Select Product" at bounding box center [236, 97] width 131 height 13
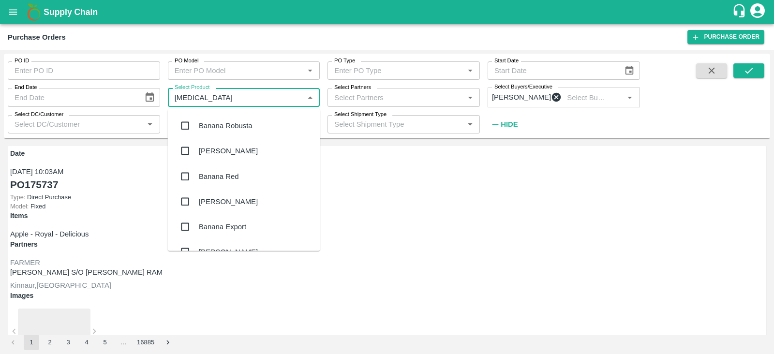
type input "banana"
click at [201, 228] on div "Banana Export" at bounding box center [222, 227] width 47 height 11
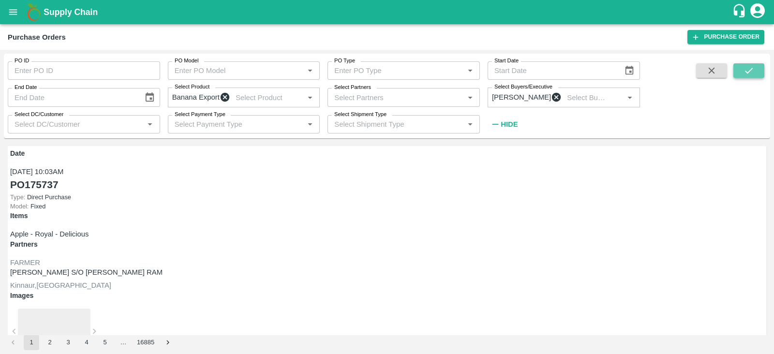
click at [745, 69] on icon "submit" at bounding box center [749, 70] width 11 height 11
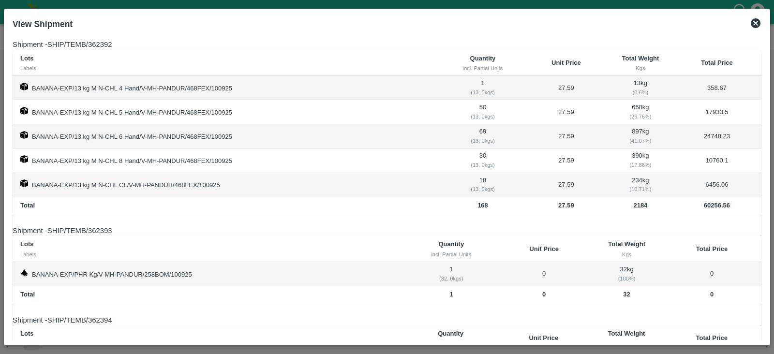
click at [756, 25] on icon at bounding box center [756, 23] width 10 height 10
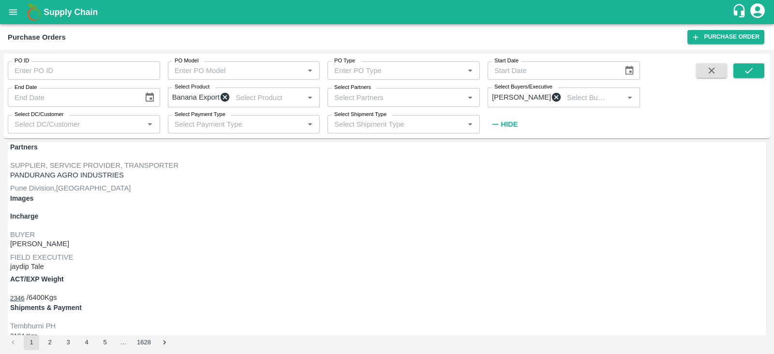
scroll to position [96, 0]
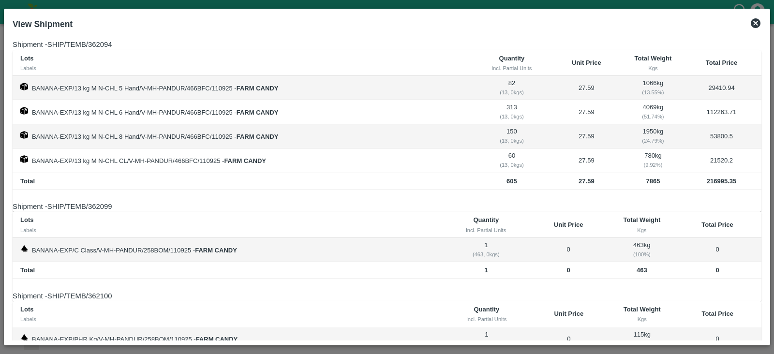
click at [755, 23] on icon at bounding box center [756, 23] width 10 height 10
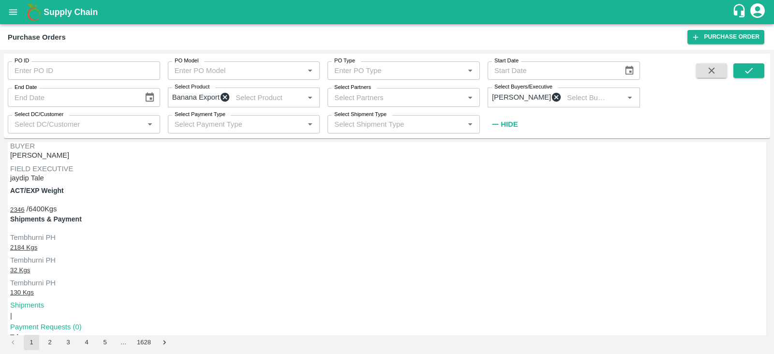
scroll to position [187, 0]
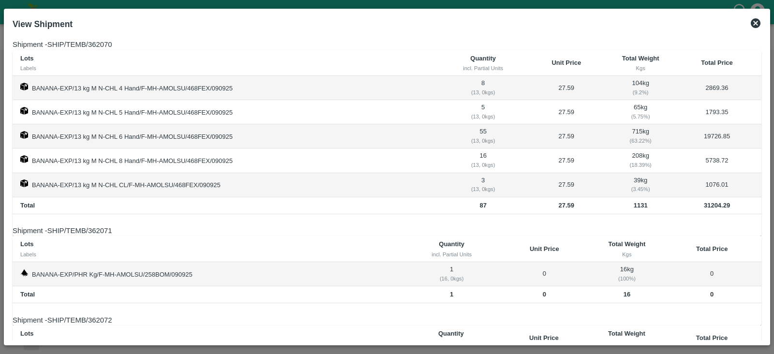
click at [757, 23] on icon at bounding box center [756, 23] width 12 height 12
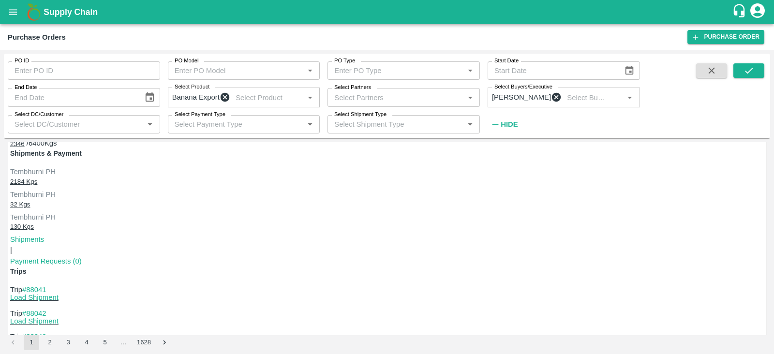
scroll to position [254, 0]
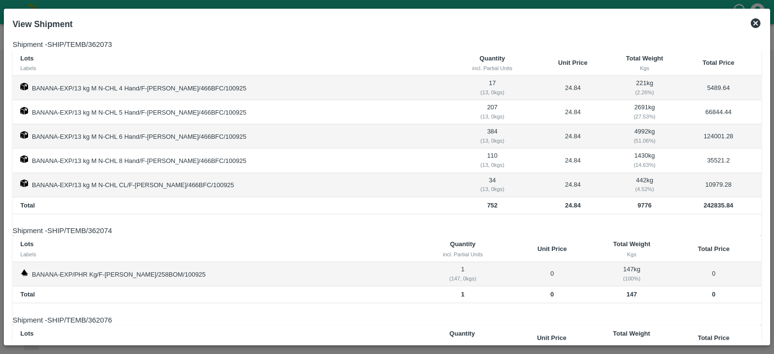
click at [757, 23] on icon at bounding box center [756, 23] width 10 height 10
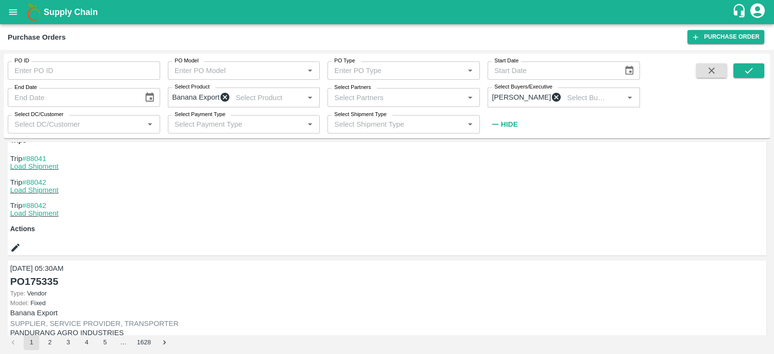
scroll to position [384, 0]
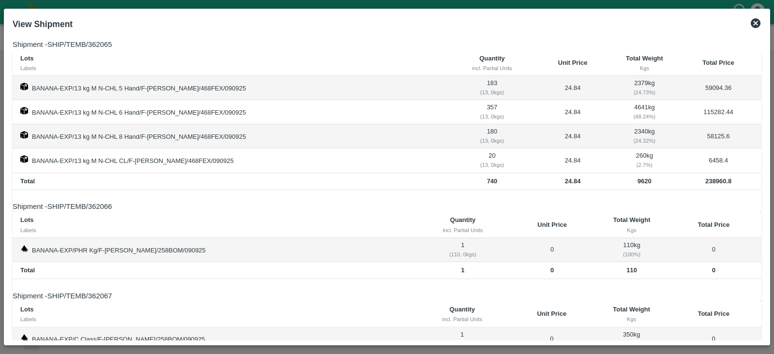
click at [755, 24] on icon at bounding box center [756, 23] width 10 height 10
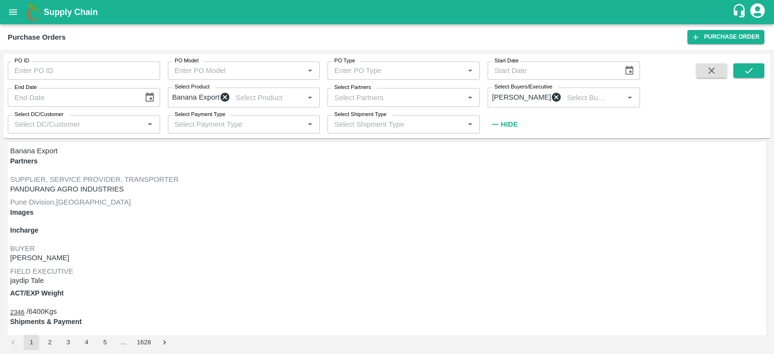
scroll to position [0, 0]
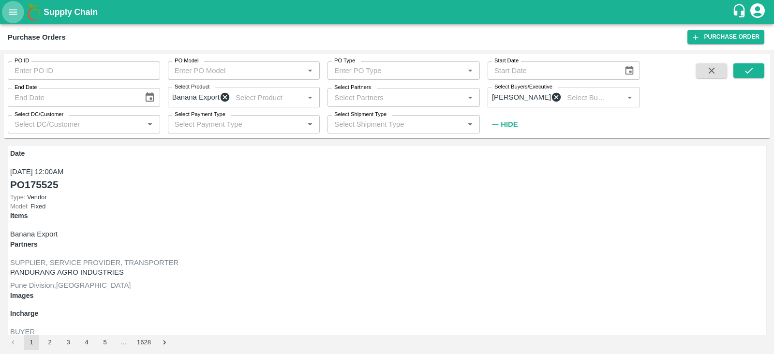
click at [15, 11] on icon "open drawer" at bounding box center [13, 12] width 11 height 11
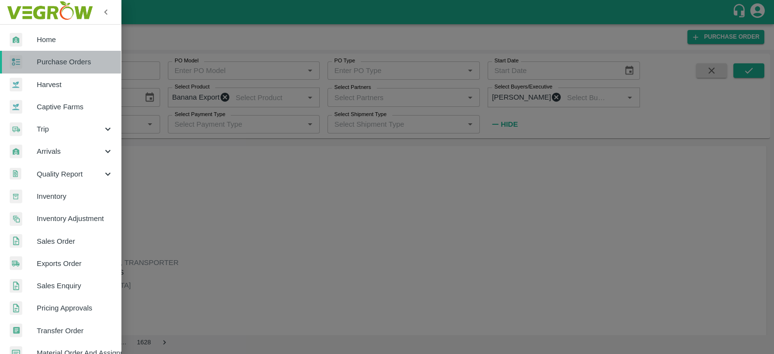
click at [77, 65] on span "Purchase Orders" at bounding box center [75, 62] width 76 height 11
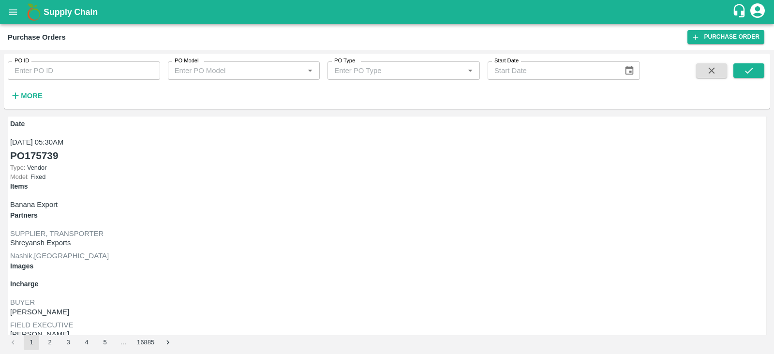
drag, startPoint x: 565, startPoint y: 144, endPoint x: 511, endPoint y: 144, distance: 54.2
drag, startPoint x: 199, startPoint y: 149, endPoint x: 127, endPoint y: 151, distance: 72.6
click at [127, 151] on div "Date 11 Sep, 05:30AM PO 175739 Type: Vendor Model: Fixed Items Banana Export Pa…" at bounding box center [387, 317] width 759 height 401
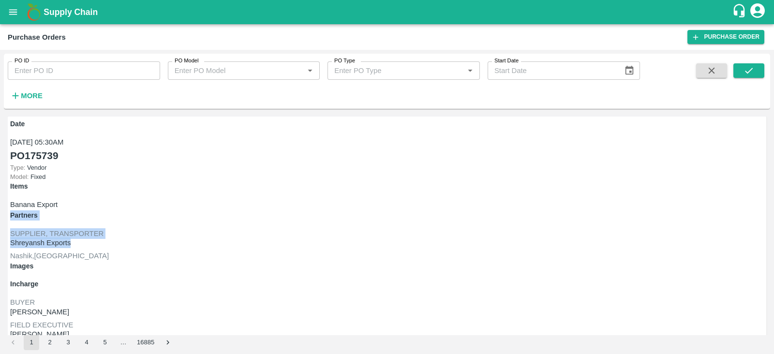
click at [127, 181] on div "Items Banana Export" at bounding box center [387, 195] width 754 height 29
drag, startPoint x: 138, startPoint y: 152, endPoint x: 197, endPoint y: 154, distance: 59.1
click at [197, 238] on p "Shreyansh Exports" at bounding box center [387, 243] width 754 height 11
